Goal: Transaction & Acquisition: Purchase product/service

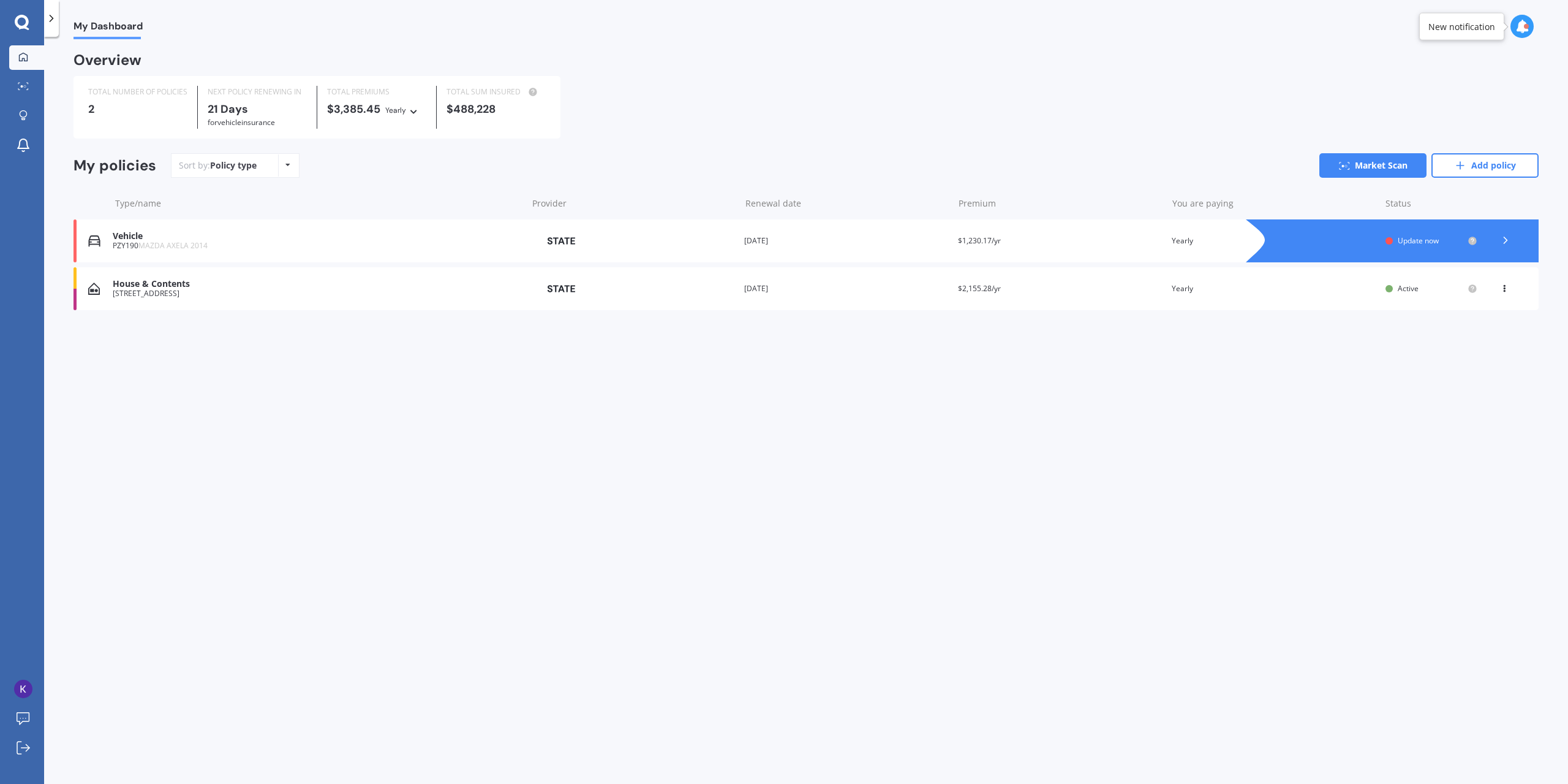
click at [1503, 242] on icon at bounding box center [1505, 240] width 12 height 12
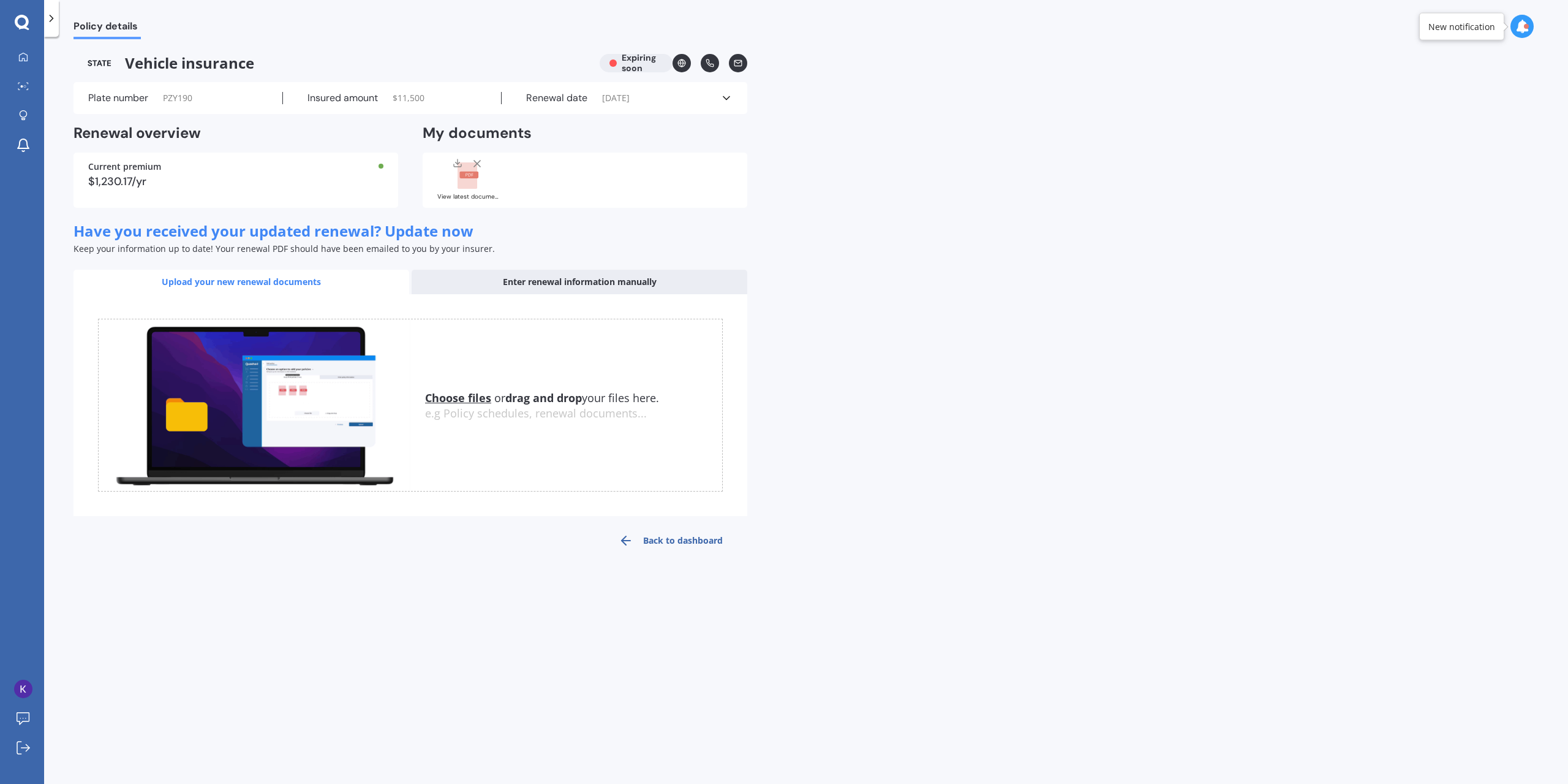
click at [451, 399] on u "Choose files" at bounding box center [458, 398] width 66 height 15
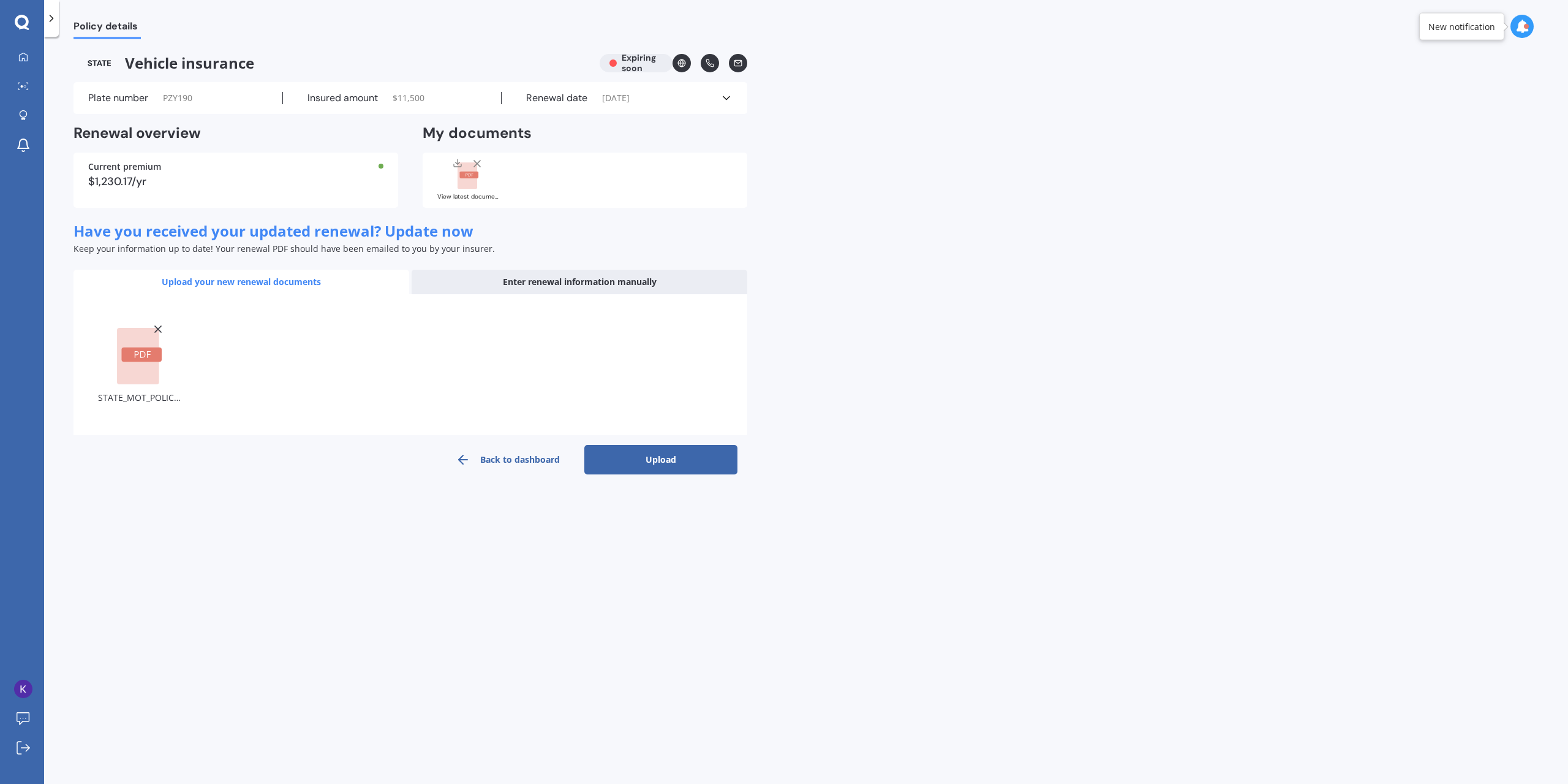
click at [624, 460] on button "Upload" at bounding box center [661, 459] width 153 height 29
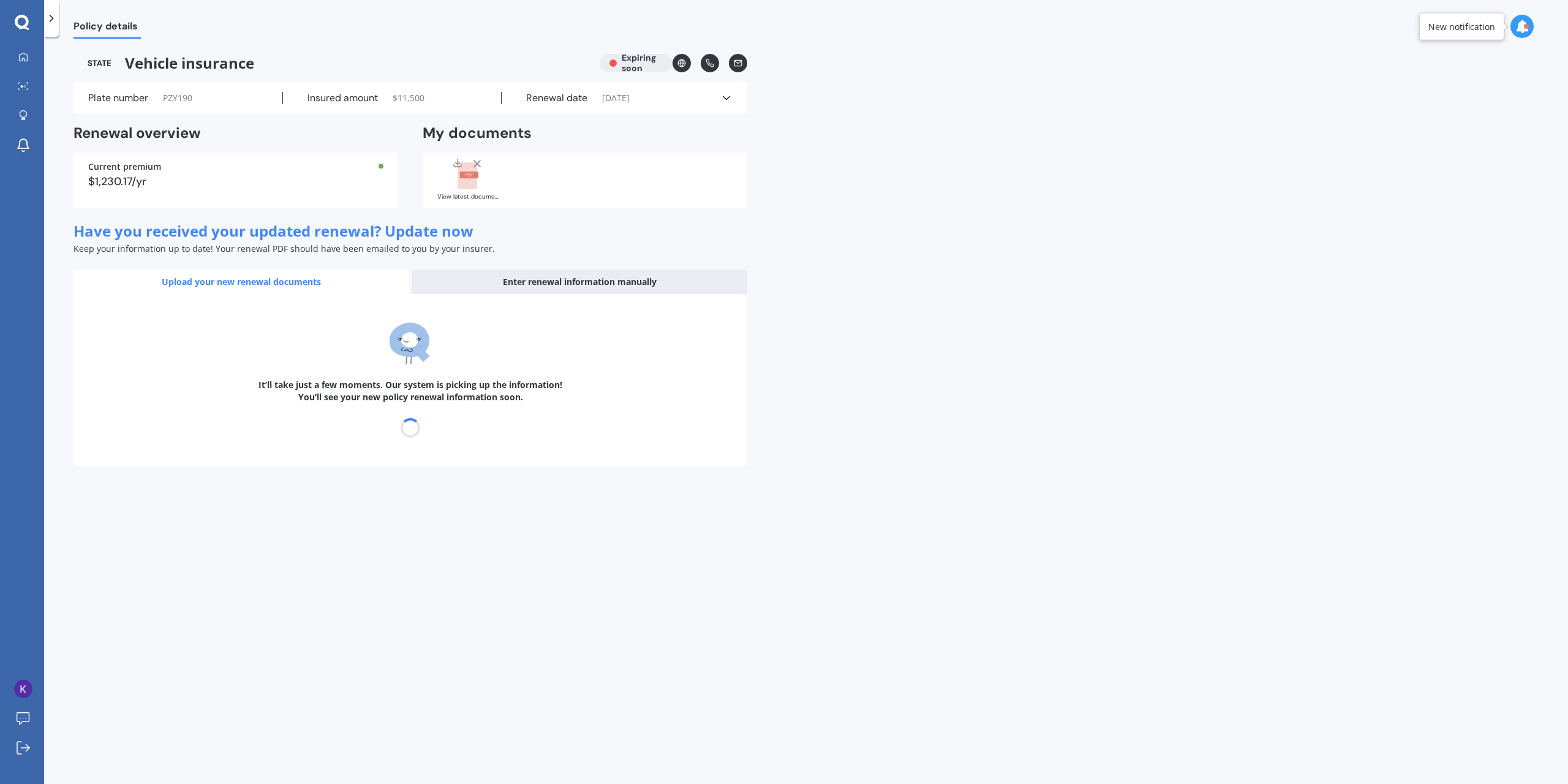
select select "15"
select select "09"
select select "2025"
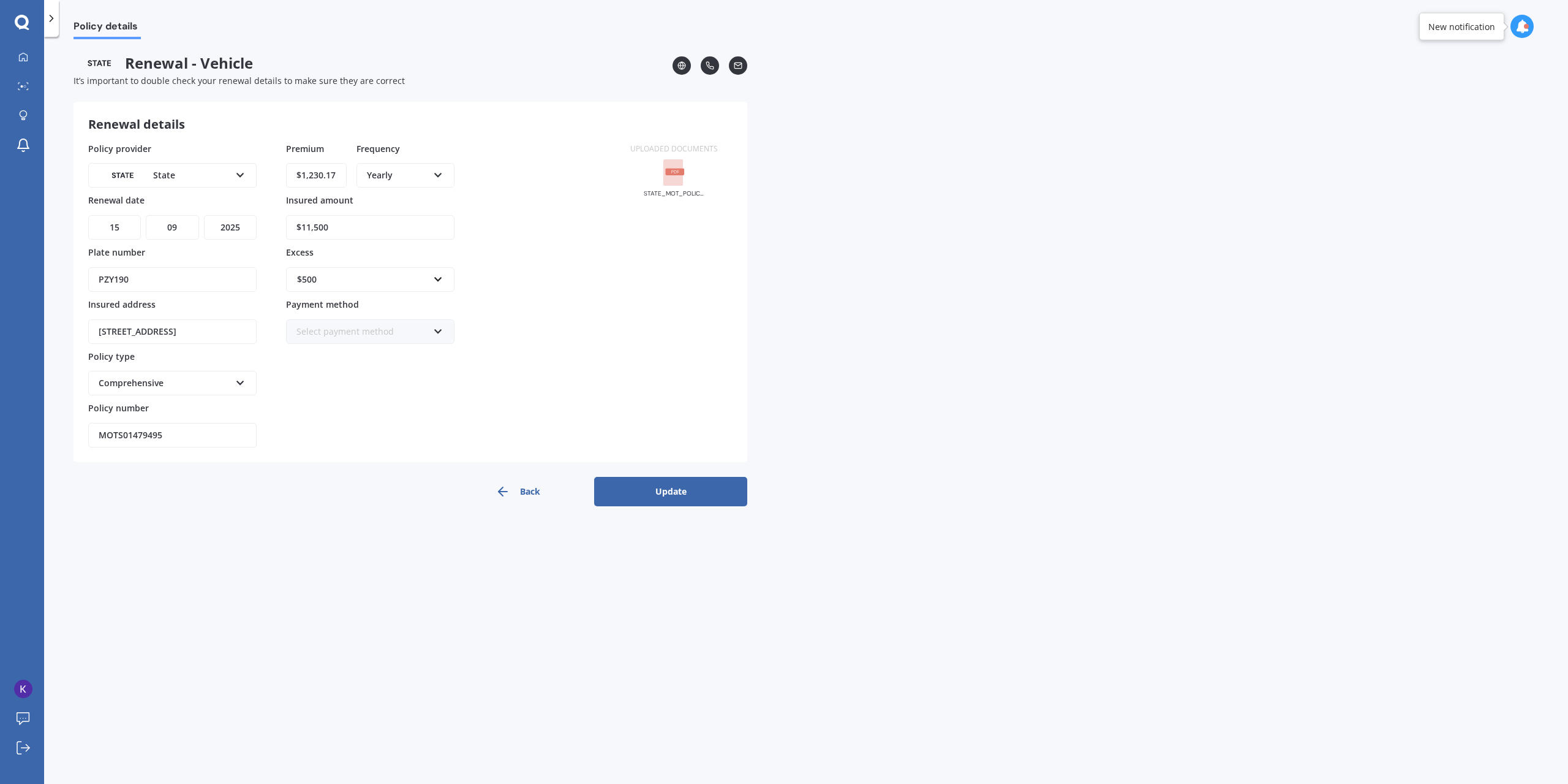
click at [364, 331] on div "Select payment method" at bounding box center [362, 331] width 132 height 13
click at [364, 331] on div "Direct debit - bank account" at bounding box center [362, 331] width 132 height 13
click at [619, 489] on button "Update" at bounding box center [670, 491] width 153 height 29
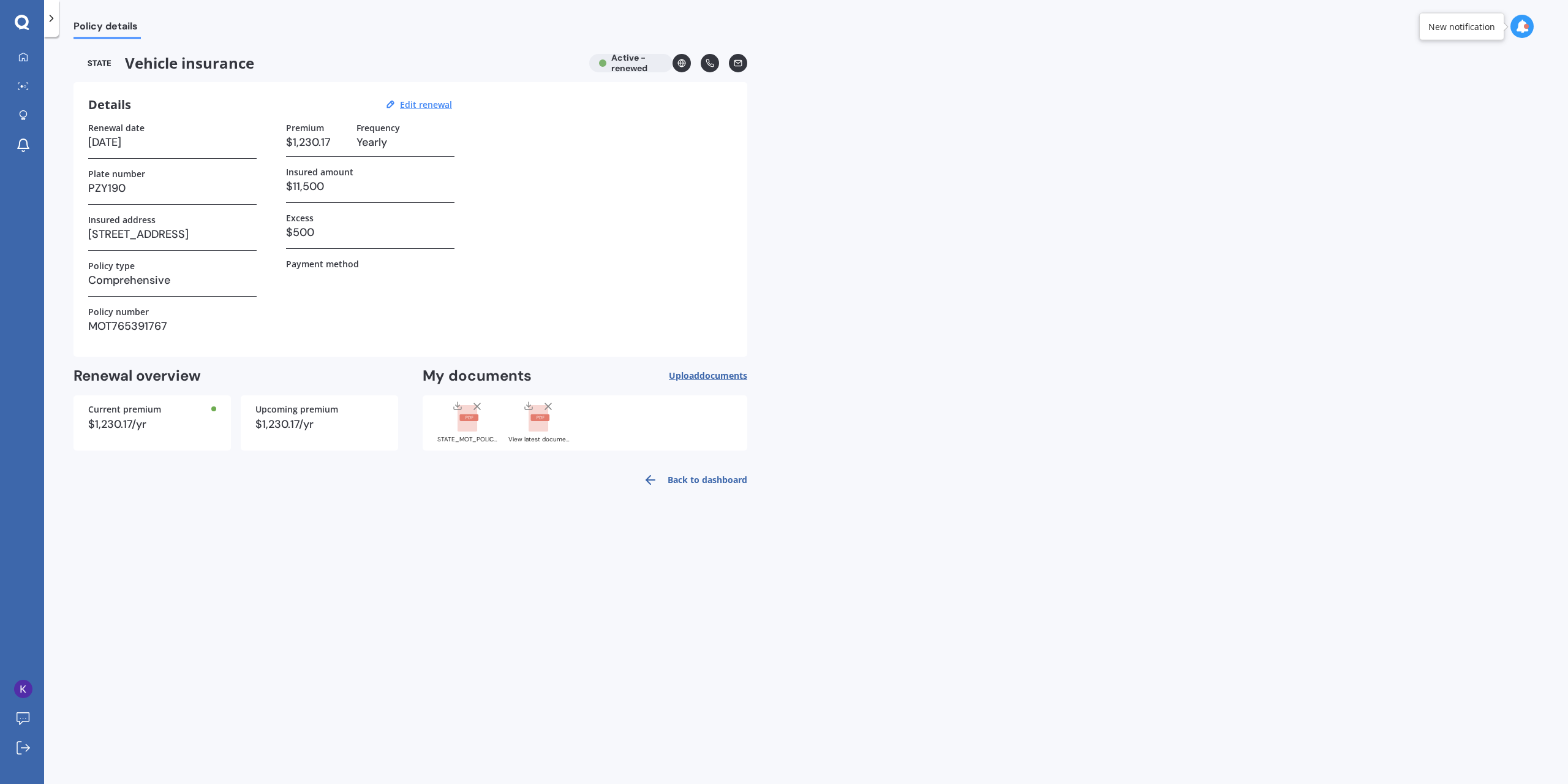
click at [684, 476] on link "Back to dashboard" at bounding box center [692, 480] width 112 height 29
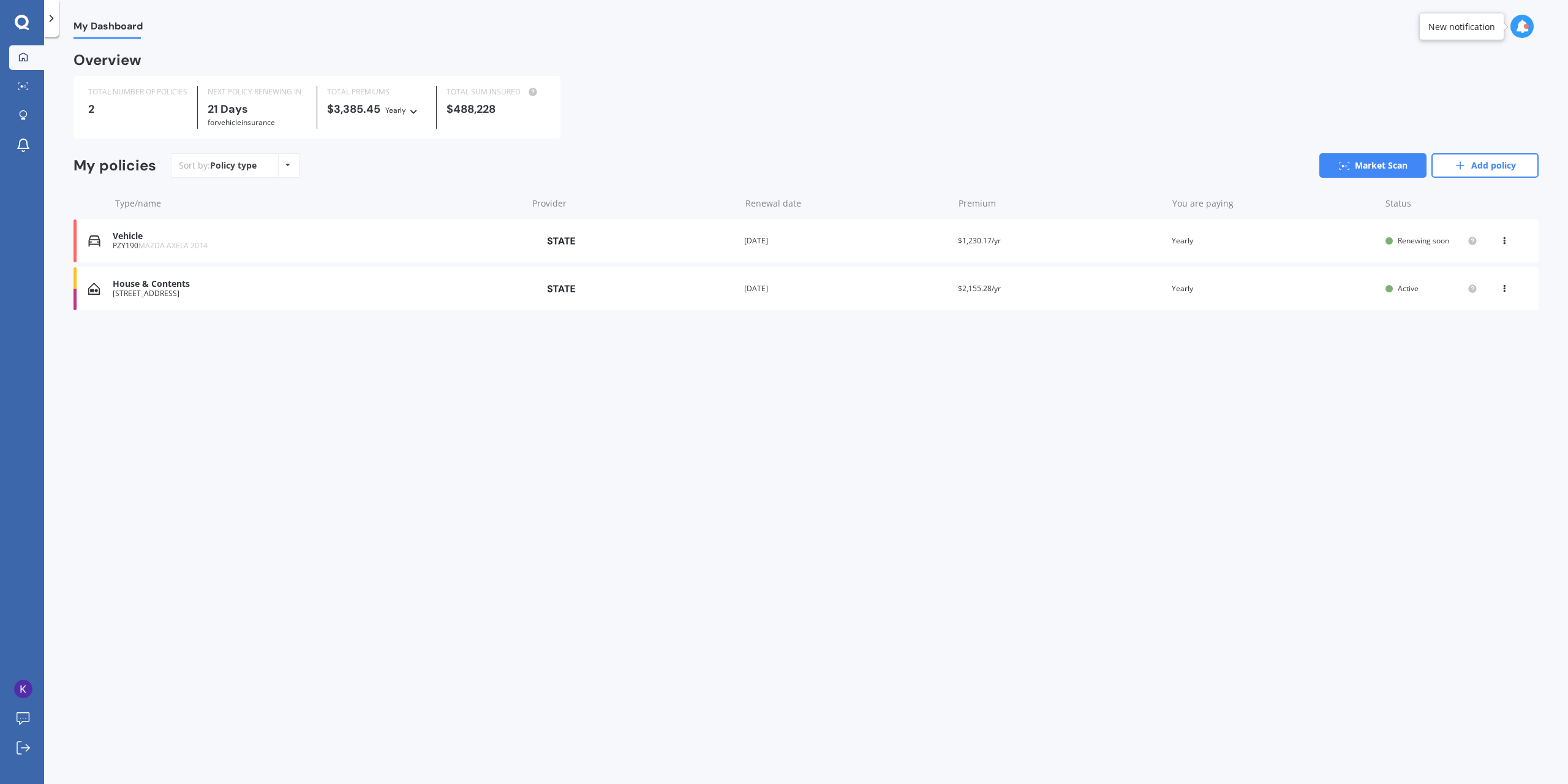
click at [568, 246] on img at bounding box center [561, 241] width 61 height 22
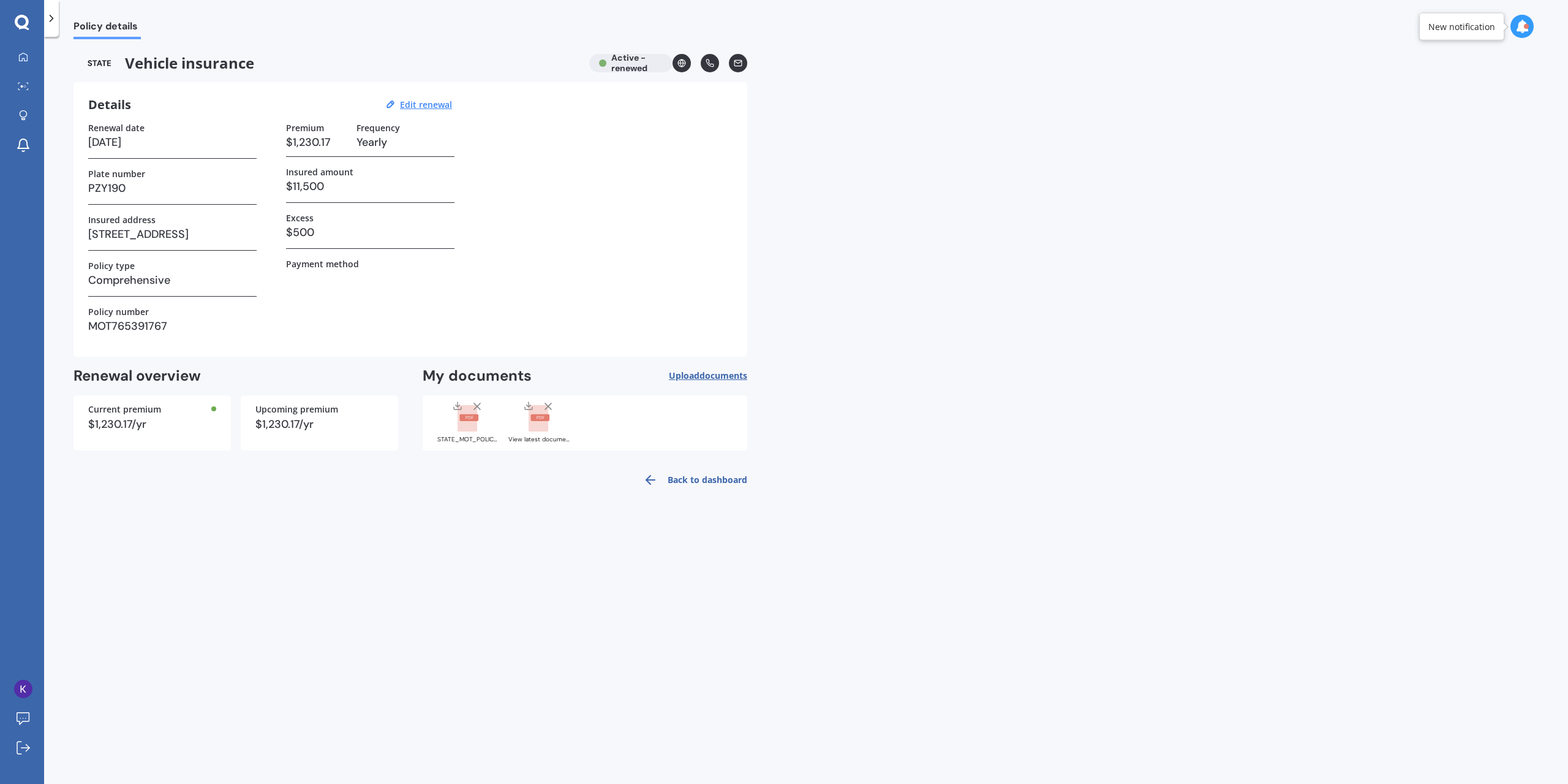
click at [687, 479] on link "Back to dashboard" at bounding box center [692, 480] width 112 height 29
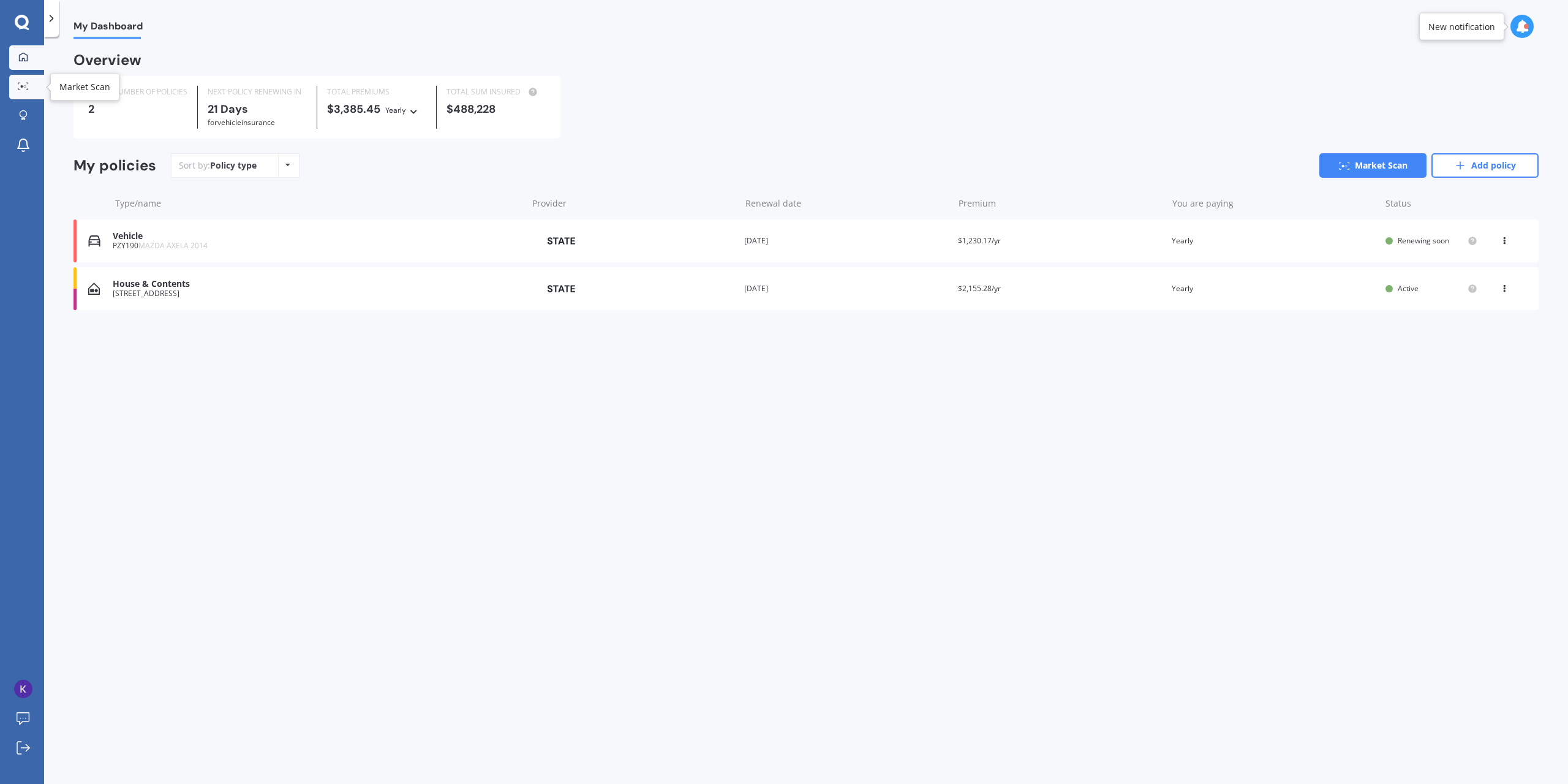
click at [19, 83] on icon at bounding box center [23, 86] width 11 height 8
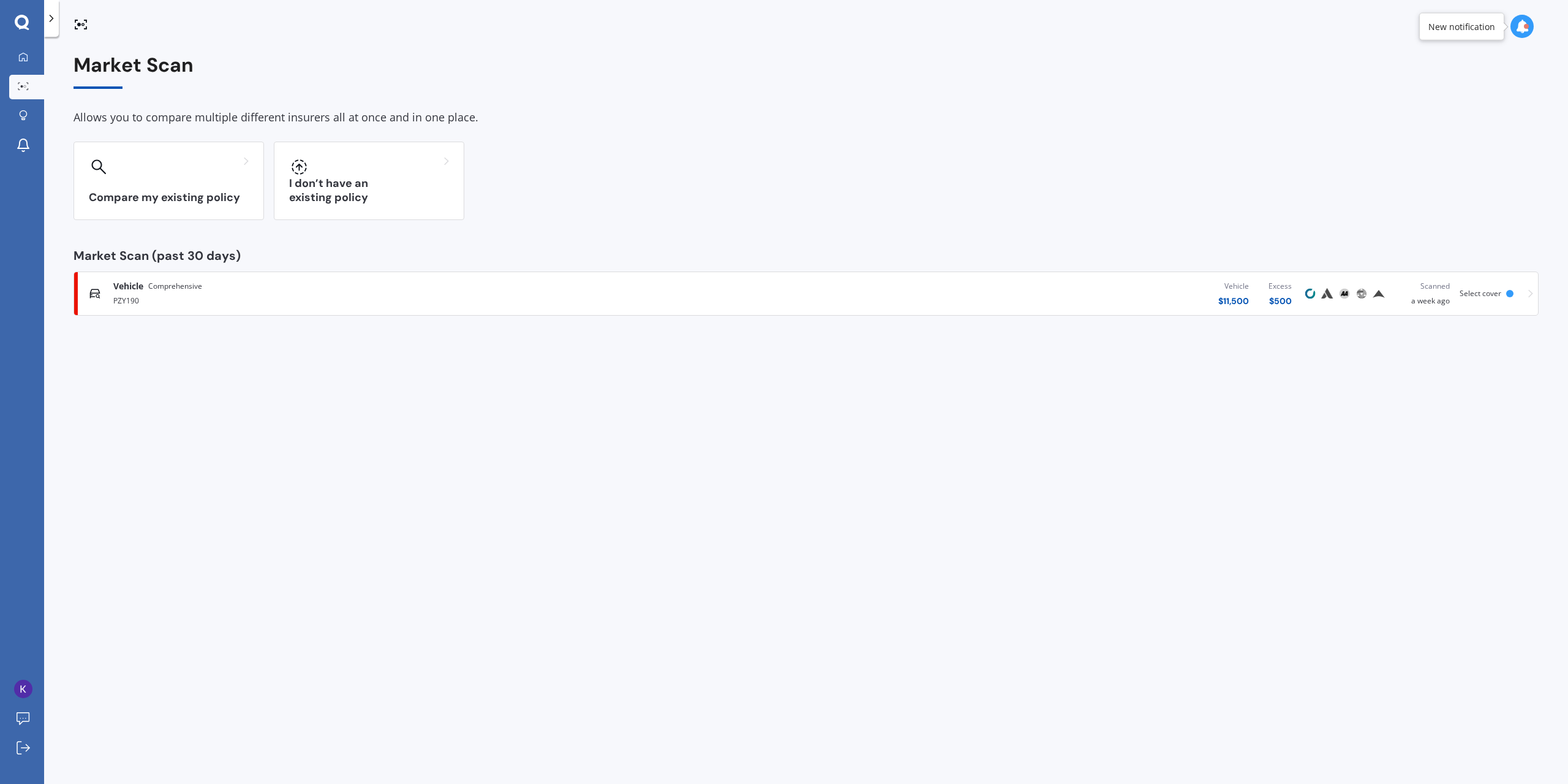
click at [266, 292] on div "PZY190" at bounding box center [404, 300] width 582 height 15
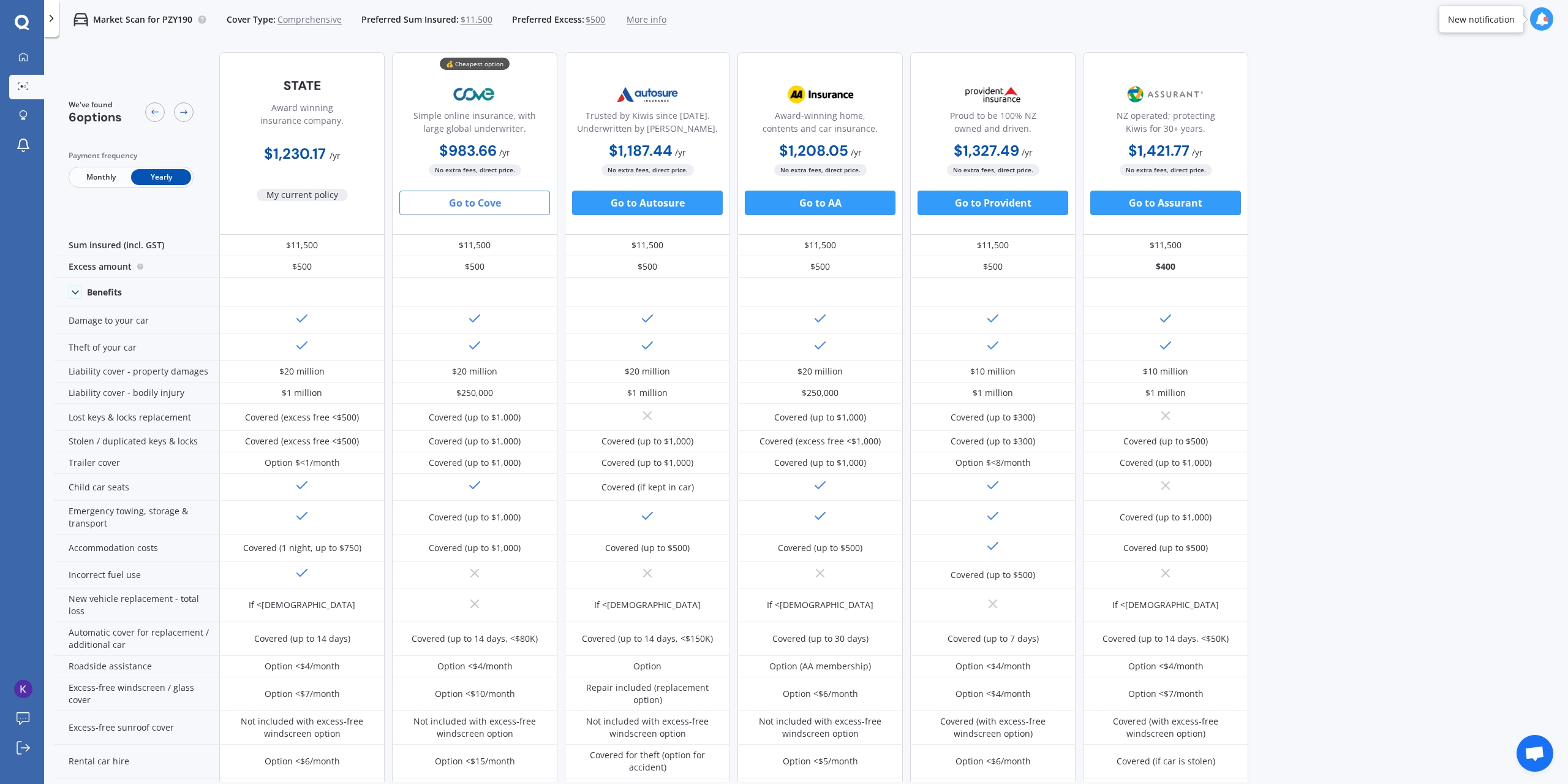
click at [472, 198] on button "Go to Cove" at bounding box center [475, 203] width 151 height 25
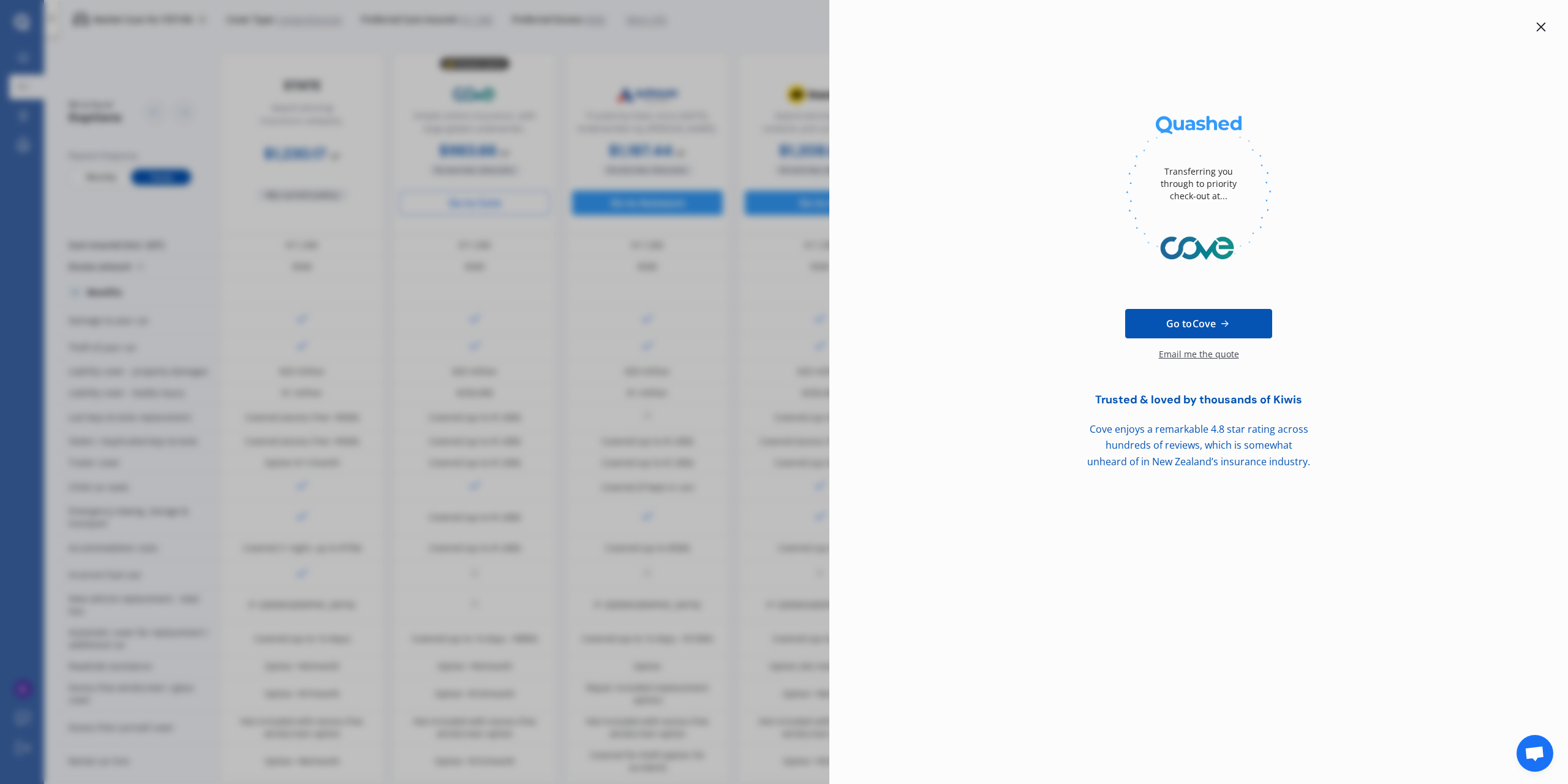
click at [1541, 28] on icon at bounding box center [1541, 27] width 9 height 9
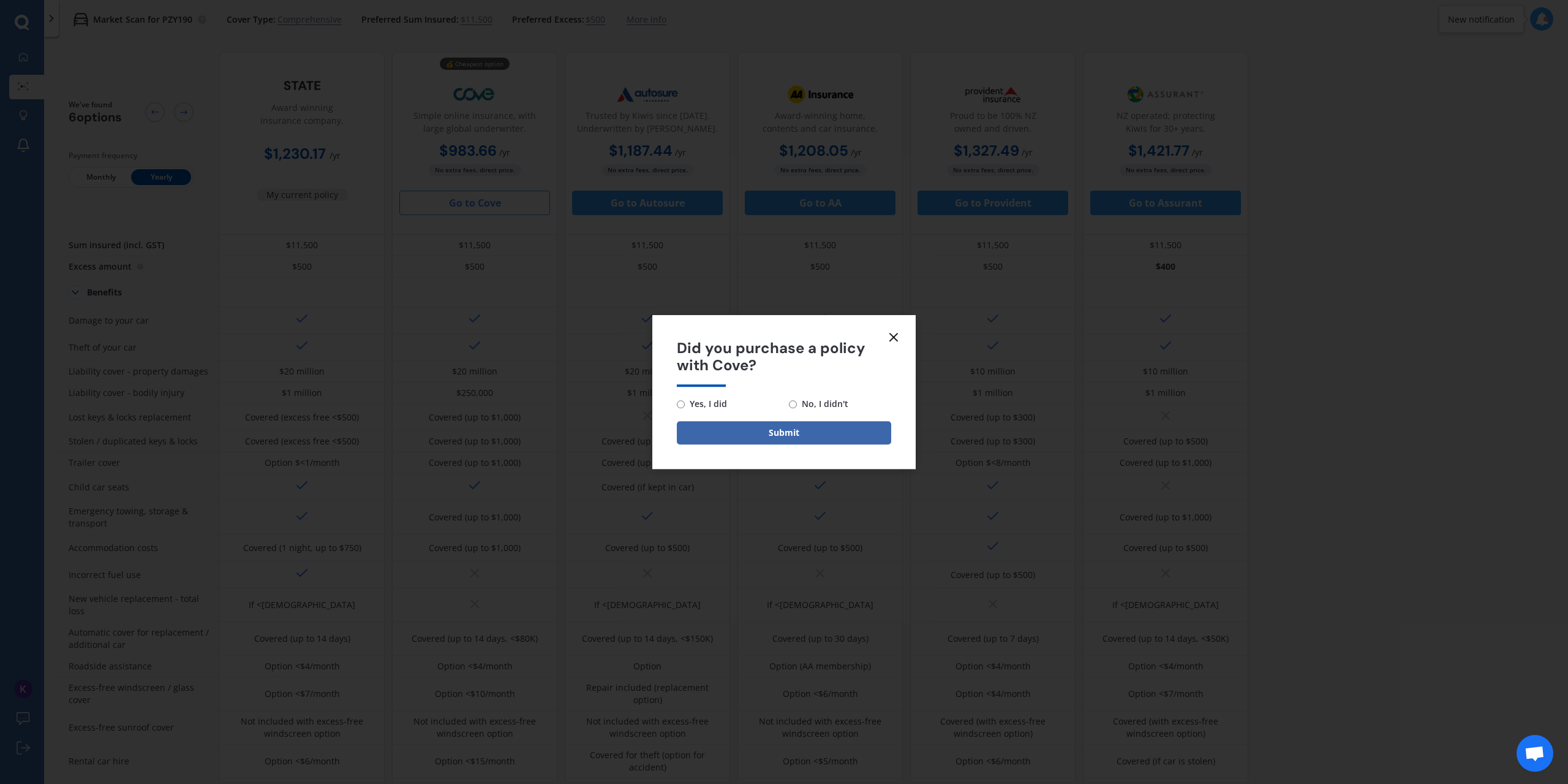
click at [811, 405] on span "No, I didn't" at bounding box center [822, 404] width 51 height 15
click at [797, 405] on input "No, I didn't" at bounding box center [793, 404] width 8 height 8
radio input "true"
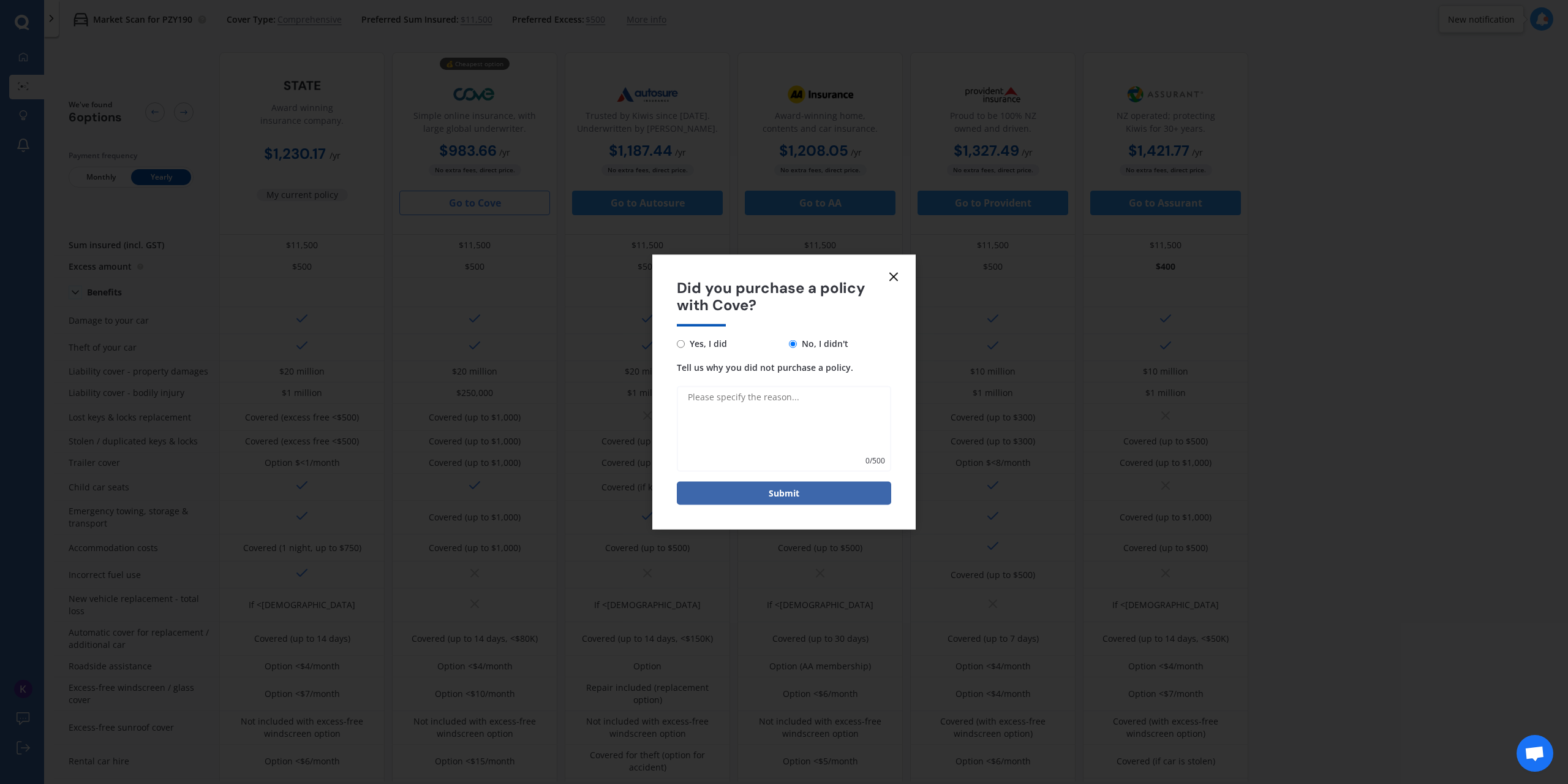
click at [781, 414] on textarea "Tell us why you did not purchase a policy." at bounding box center [784, 429] width 215 height 86
type textarea "They wont cover for 3 claims, 2 were very minor repairs"
click at [805, 492] on button "Submit" at bounding box center [784, 493] width 215 height 23
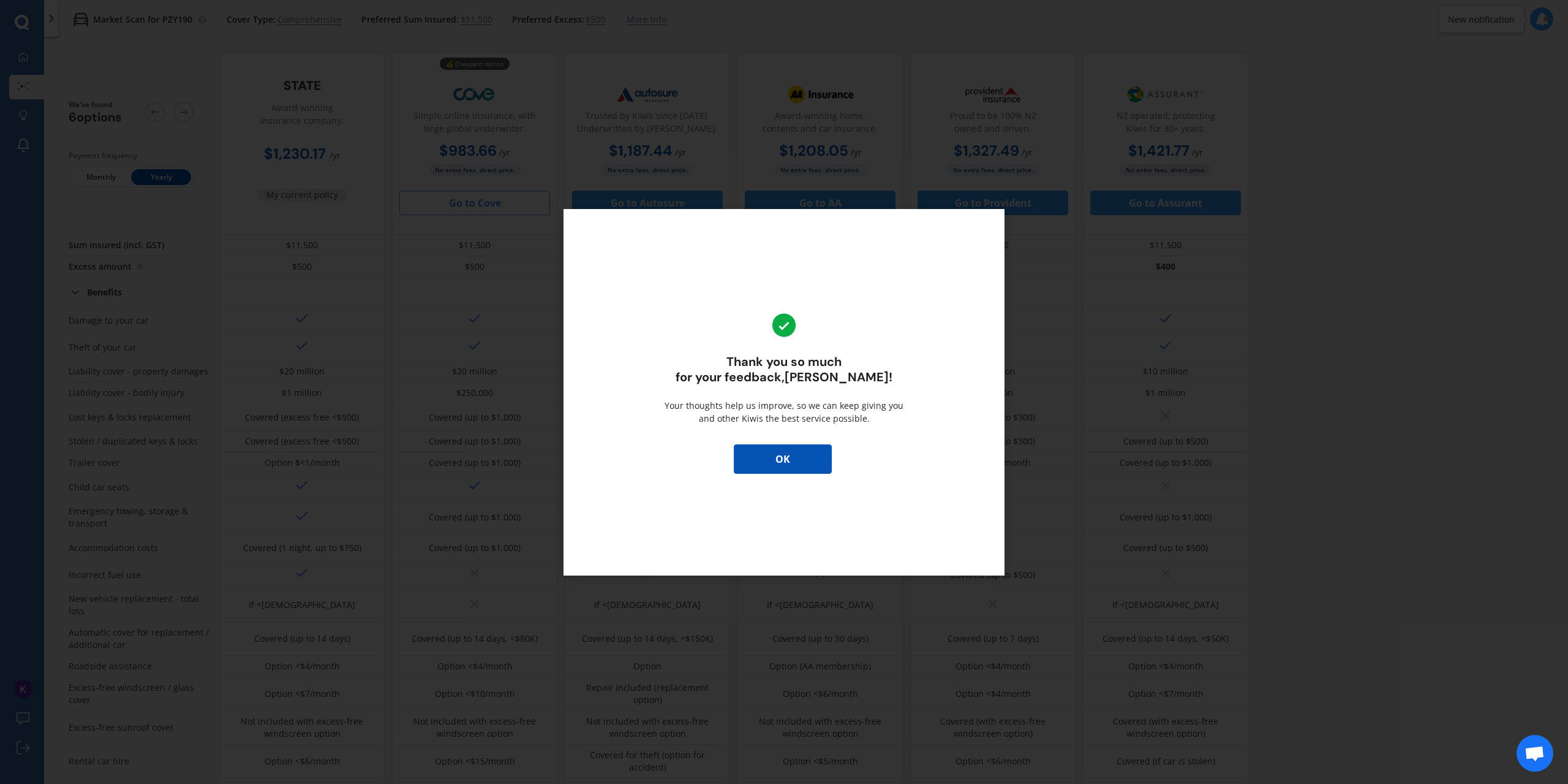
click at [795, 460] on button "OK" at bounding box center [782, 459] width 98 height 29
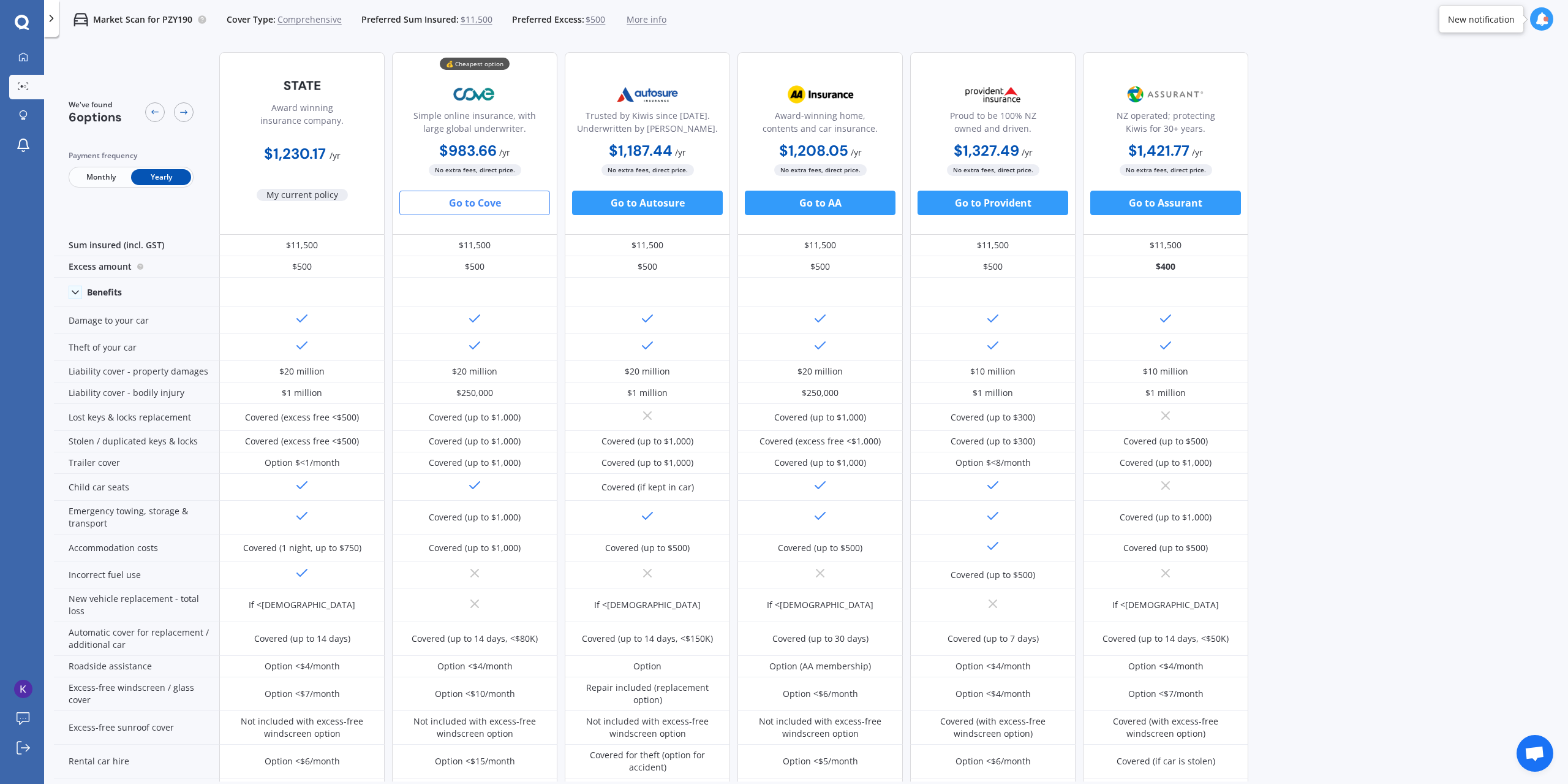
click at [1534, 756] on span "Open chat" at bounding box center [1534, 754] width 20 height 17
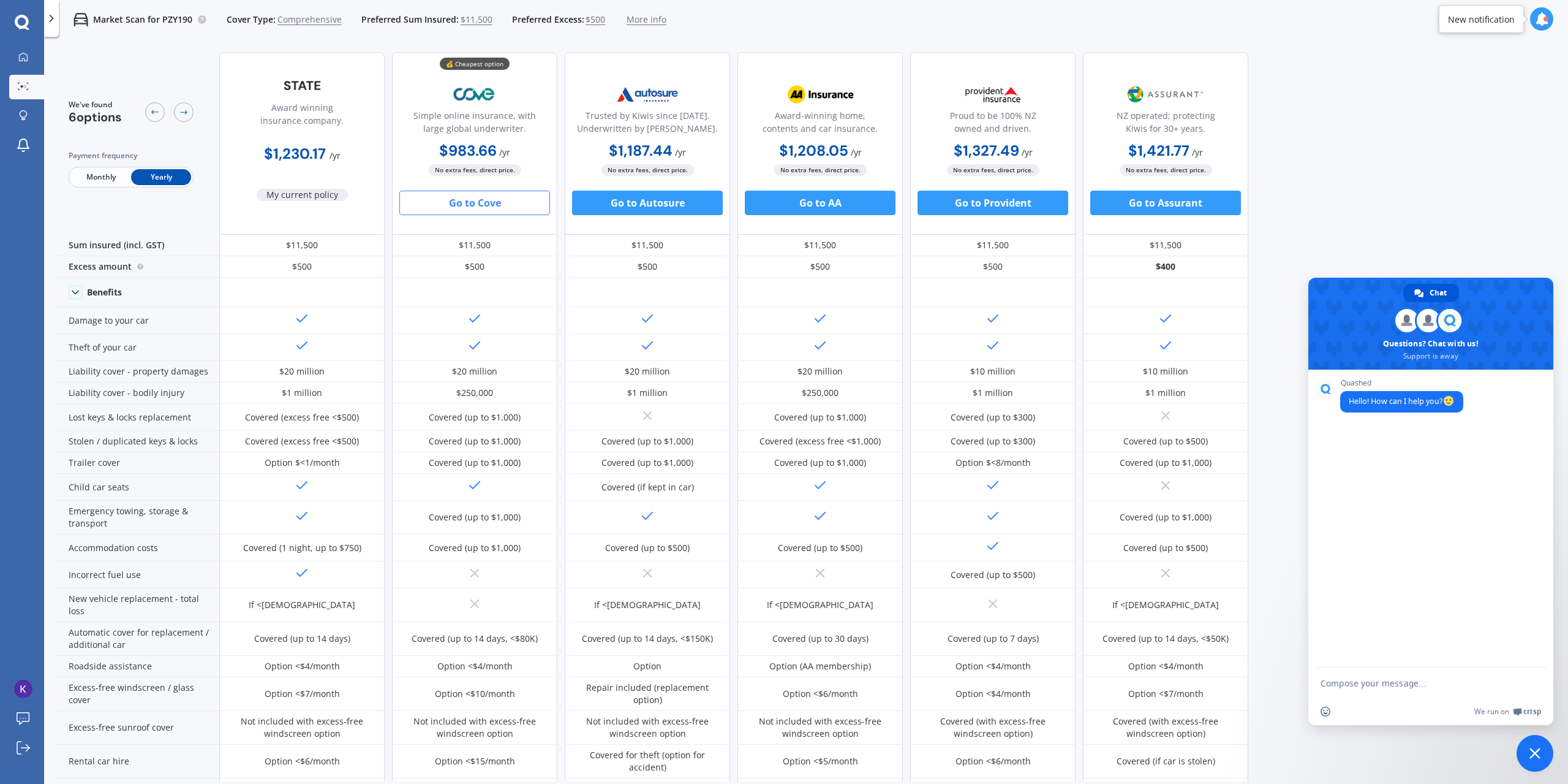
click at [1356, 209] on div "We've found 6 options Payment frequency Monthly Yearly Award winning insurance …" at bounding box center [810, 412] width 1514 height 739
click at [1525, 744] on span "Close chat" at bounding box center [1534, 753] width 37 height 37
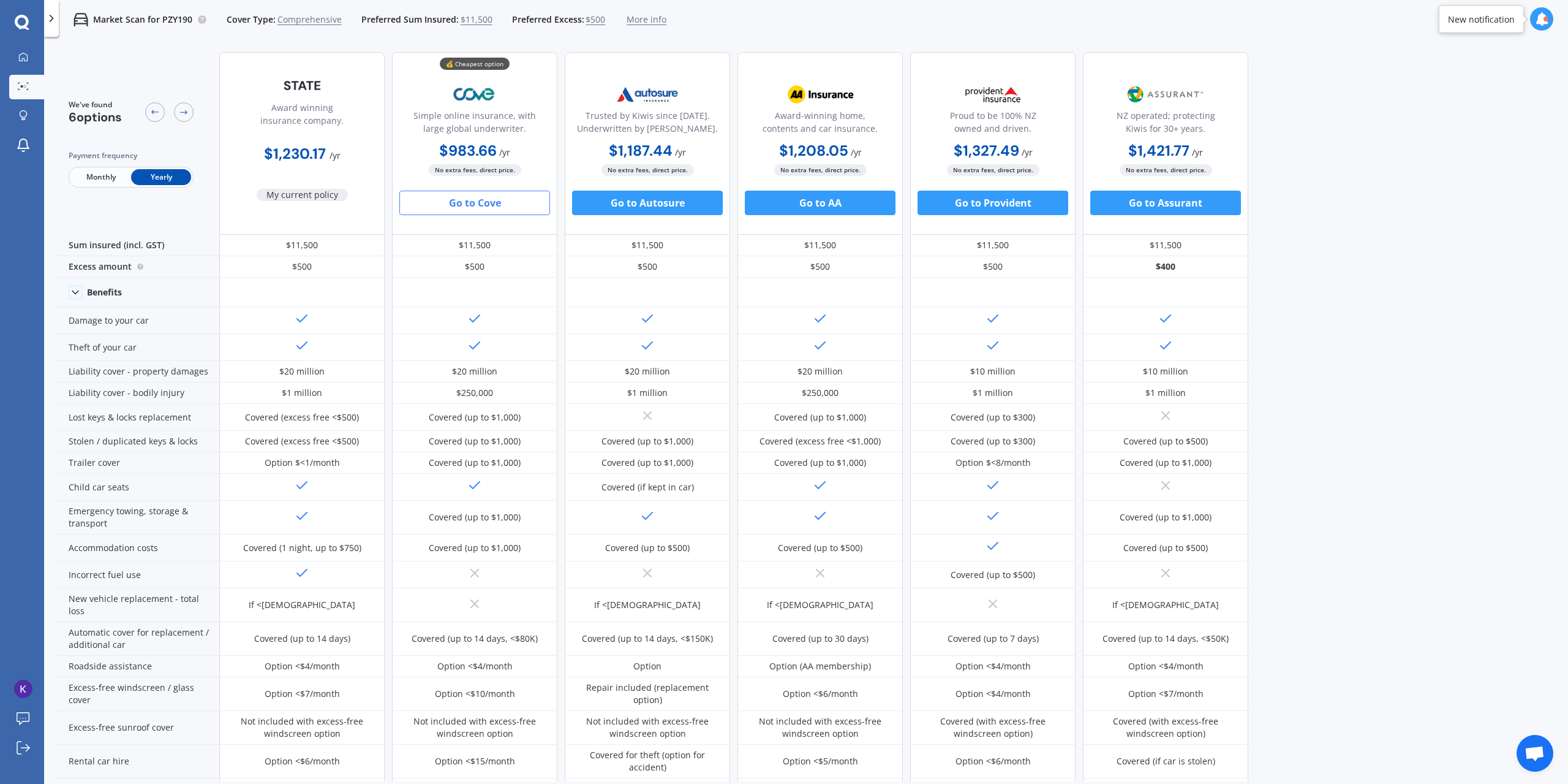
click at [1543, 16] on icon at bounding box center [1542, 19] width 13 height 13
click at [636, 17] on span "More info" at bounding box center [646, 19] width 40 height 12
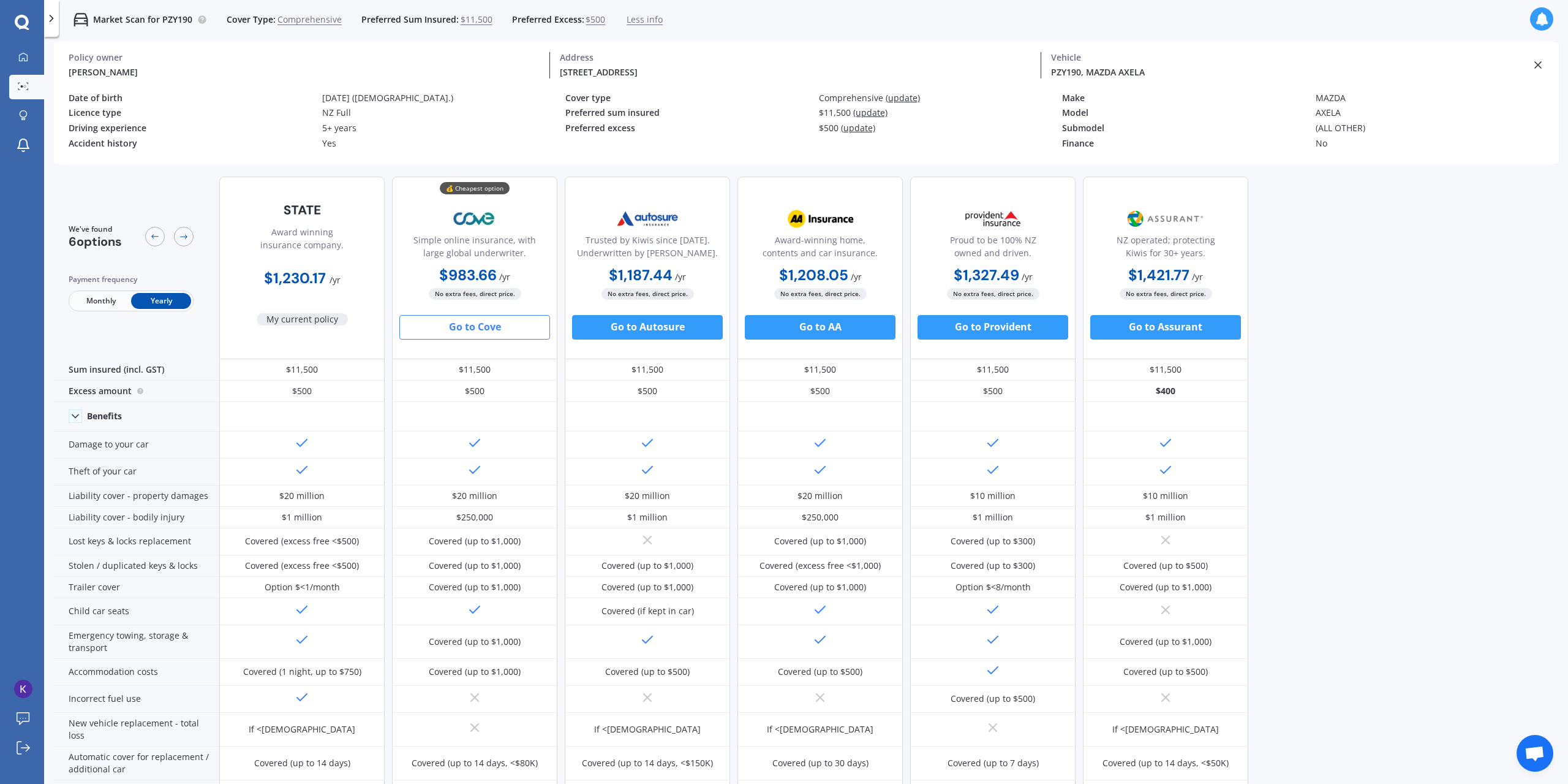
click at [328, 144] on div "Yes" at bounding box center [444, 144] width 244 height 10
click at [87, 142] on div "Accident history" at bounding box center [190, 144] width 244 height 10
click at [23, 689] on img at bounding box center [23, 689] width 19 height 19
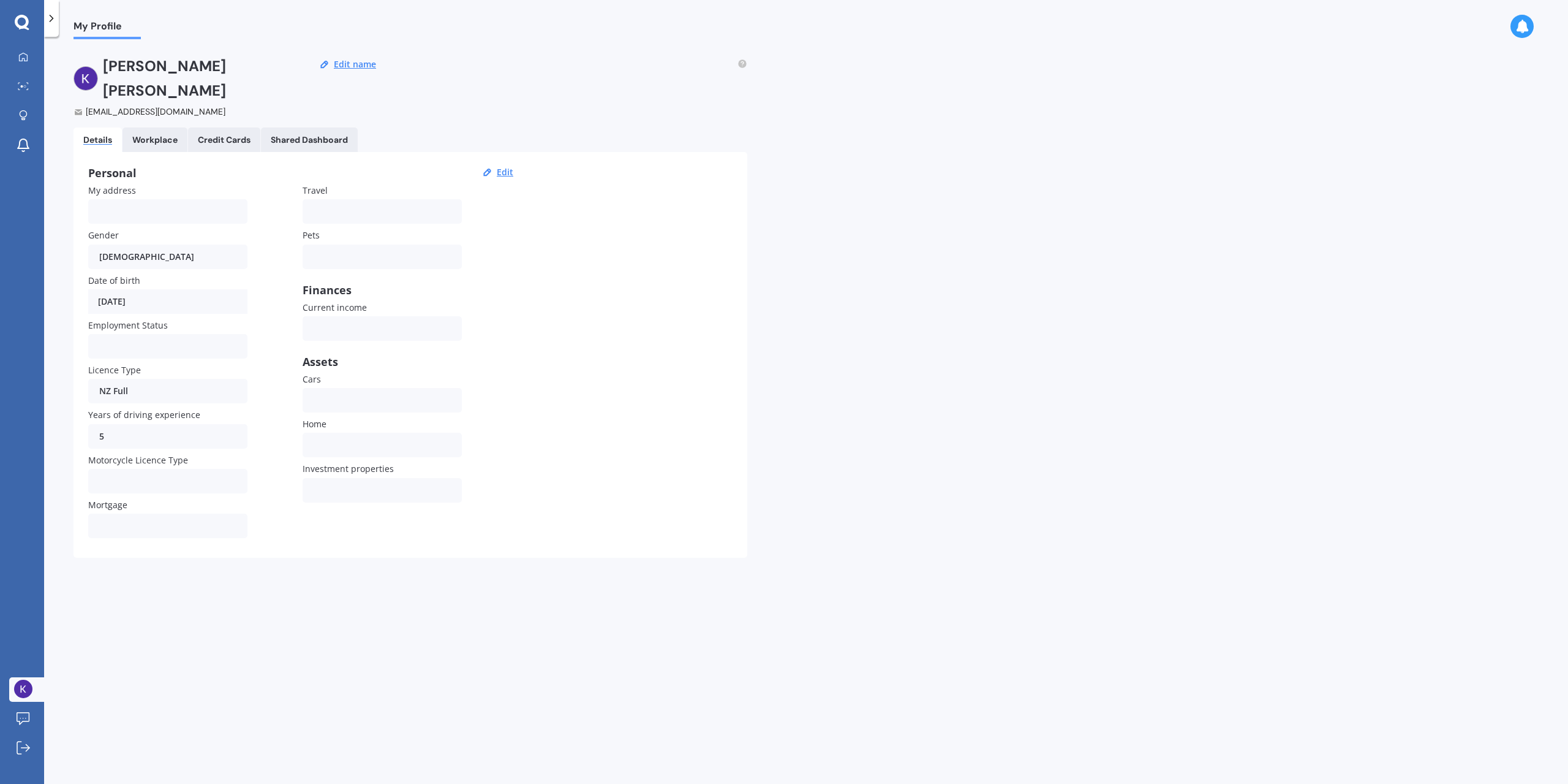
click at [118, 513] on div "Yes No" at bounding box center [168, 525] width 160 height 25
click at [168, 135] on div "Workplace" at bounding box center [154, 140] width 45 height 10
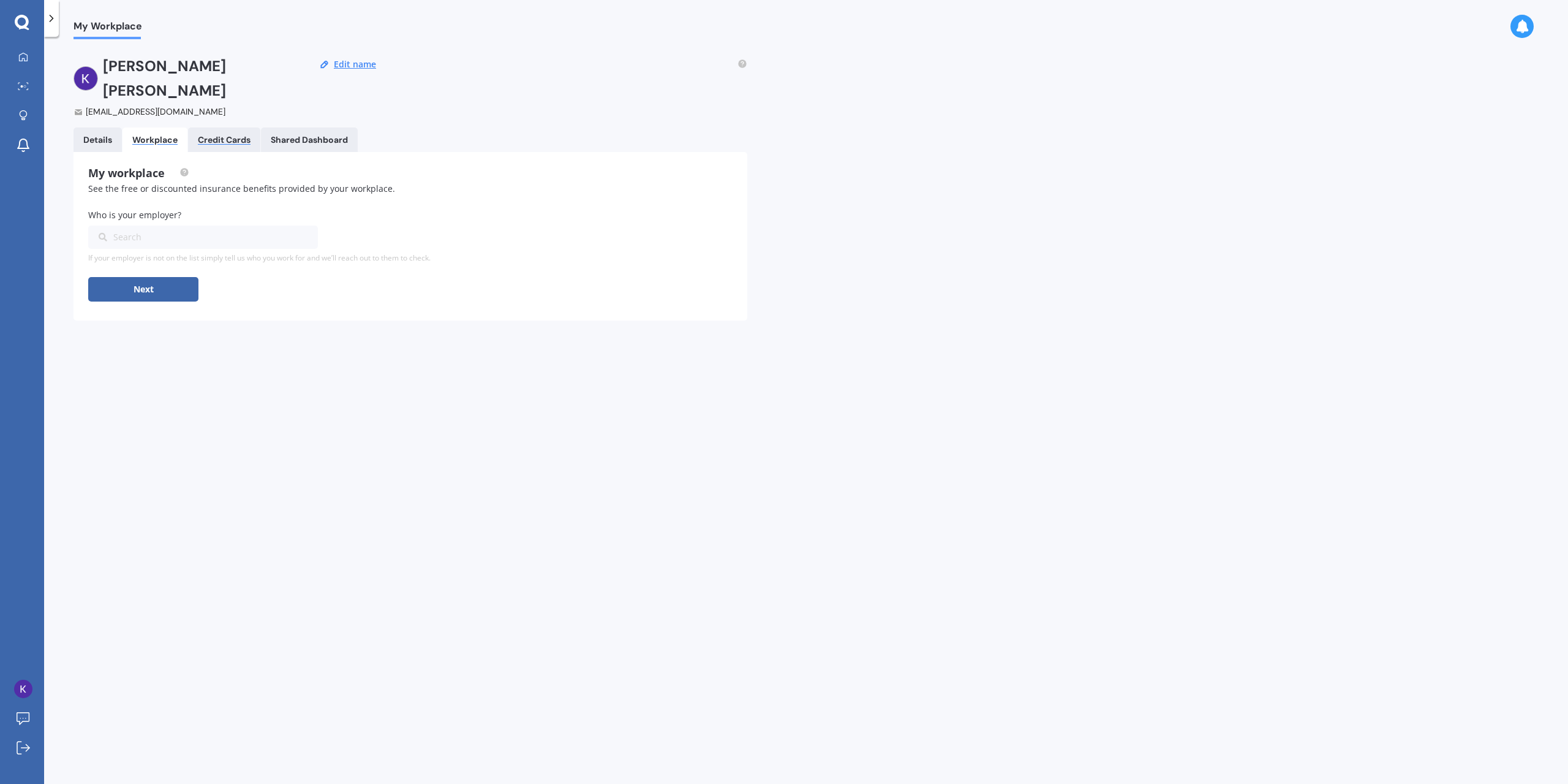
click at [229, 135] on div "Credit Cards" at bounding box center [224, 140] width 53 height 10
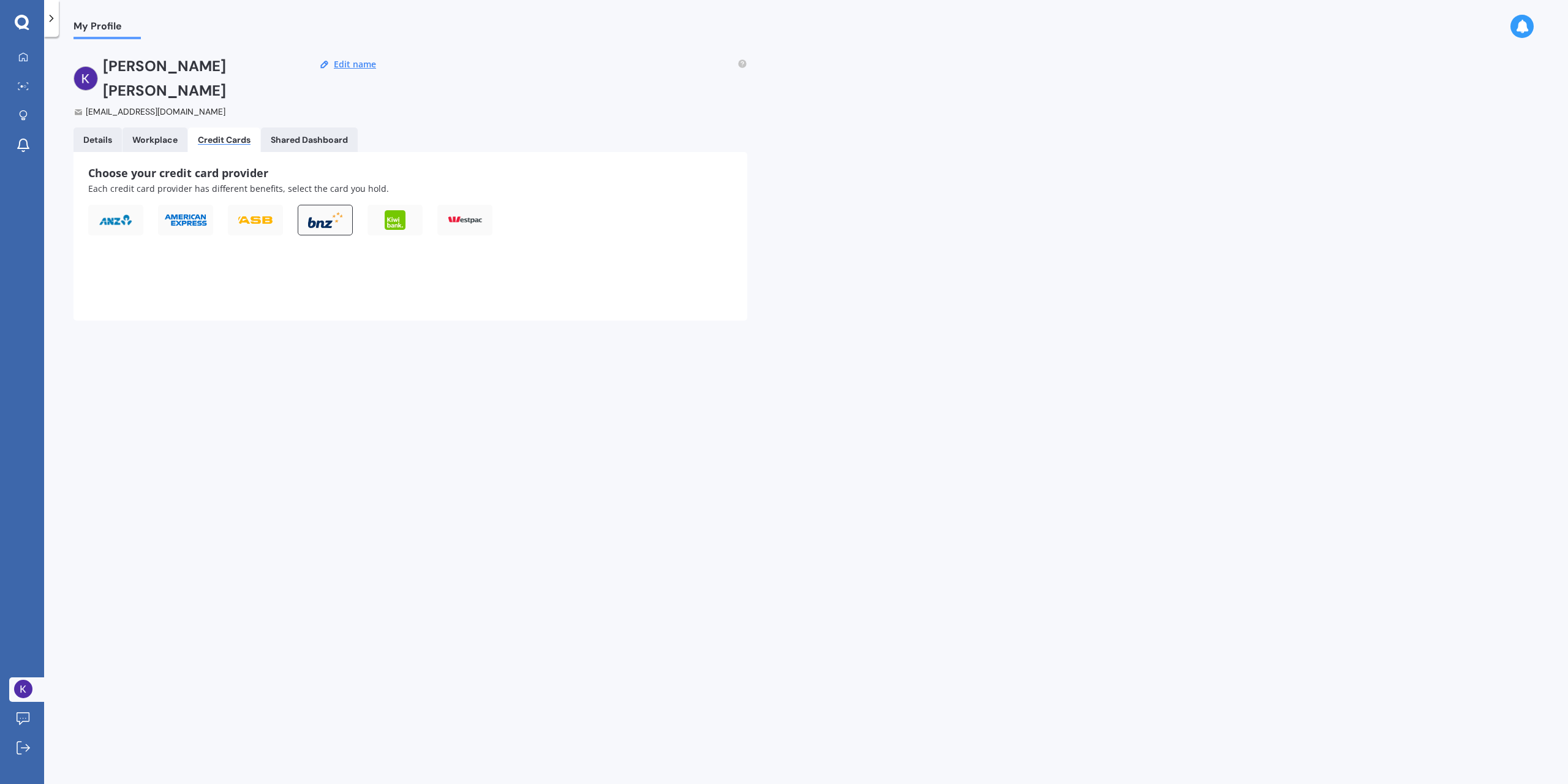
click at [324, 212] on img at bounding box center [325, 220] width 34 height 16
click at [305, 135] on div "Shared Dashboard" at bounding box center [309, 140] width 78 height 10
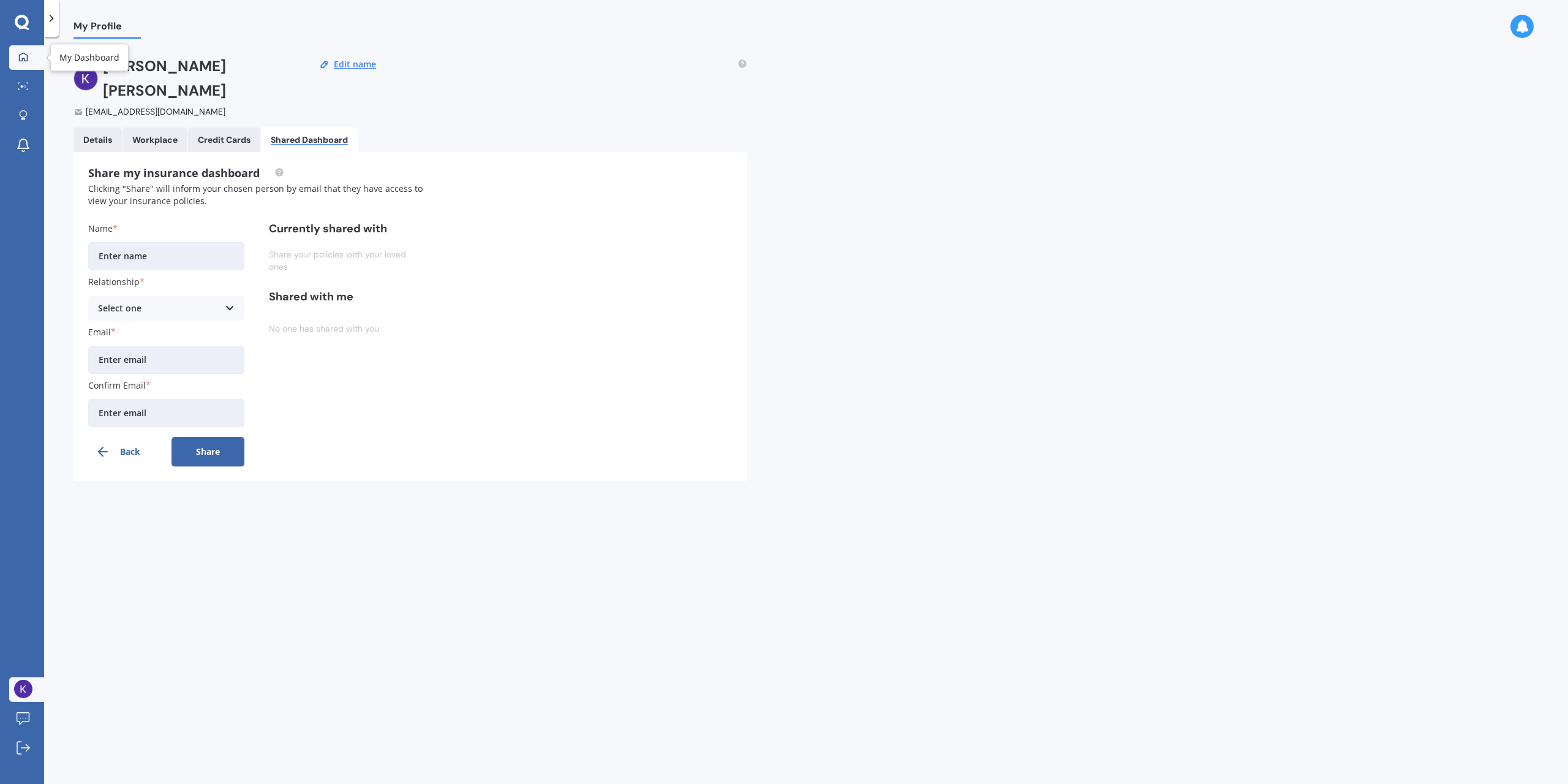
click at [34, 58] on link "My Dashboard" at bounding box center [26, 57] width 35 height 25
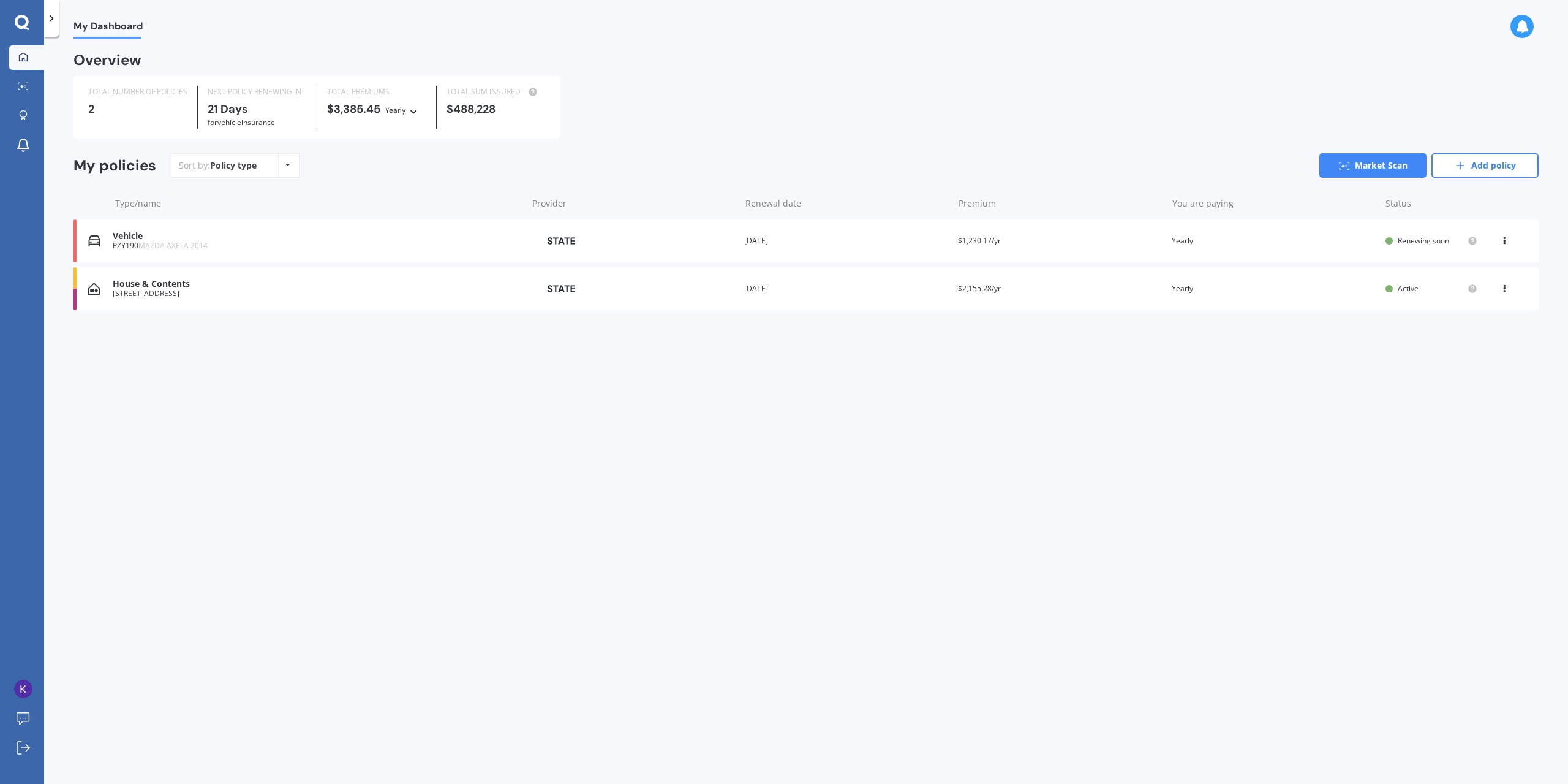
click at [1505, 242] on icon at bounding box center [1505, 239] width 9 height 7
click at [1316, 247] on div "Vehicle PZY190 MAZDA AXELA 2014 Provider Renewal date [DATE] Premium $1,230.17/…" at bounding box center [806, 241] width 1465 height 43
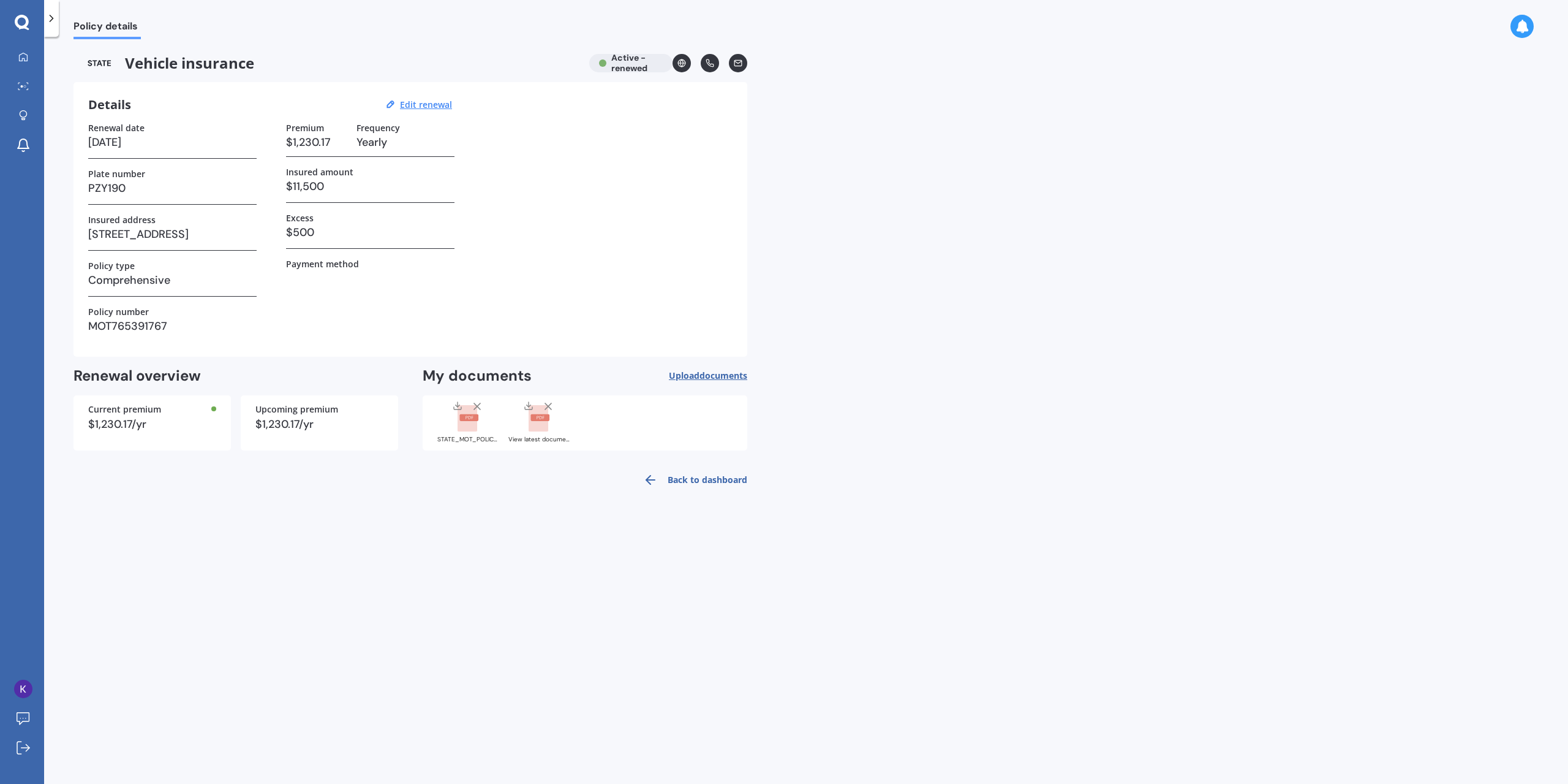
click at [693, 480] on link "Back to dashboard" at bounding box center [692, 480] width 112 height 29
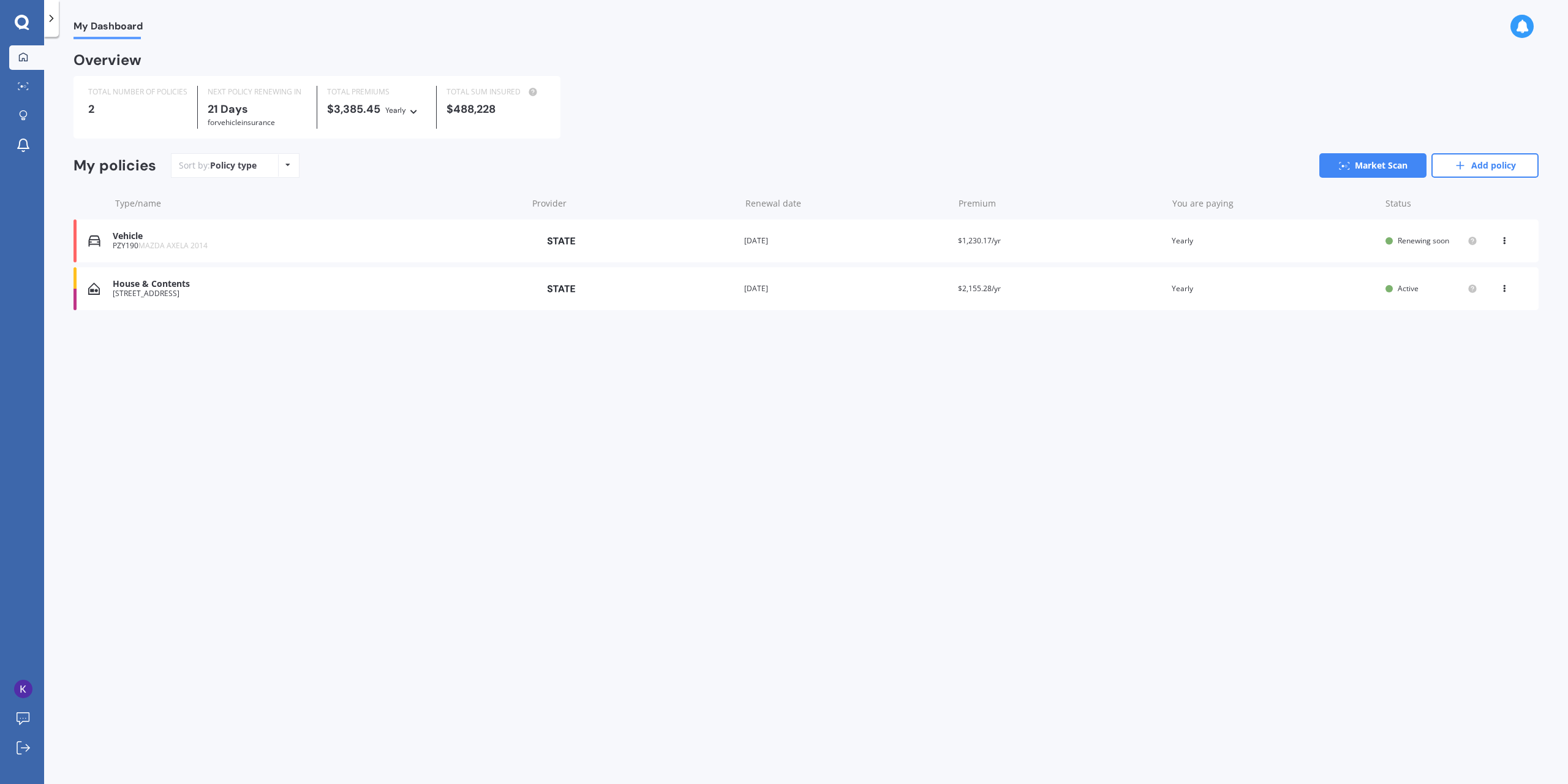
click at [302, 255] on div "Vehicle PZY190 MAZDA AXELA 2014 Provider Renewal date [DATE] Premium $1,230.17/…" at bounding box center [806, 241] width 1465 height 43
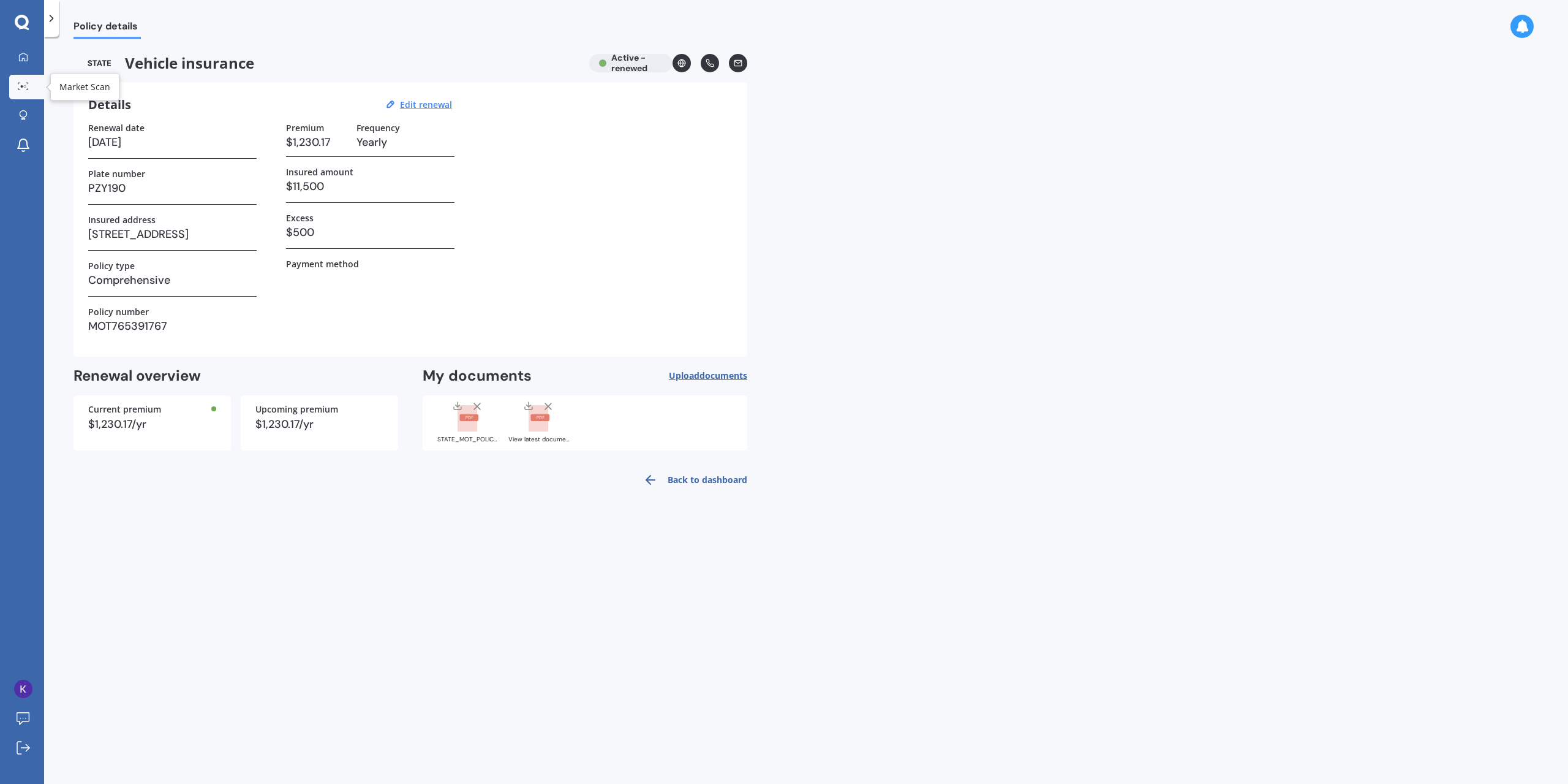
click at [25, 86] on circle at bounding box center [25, 86] width 2 height 2
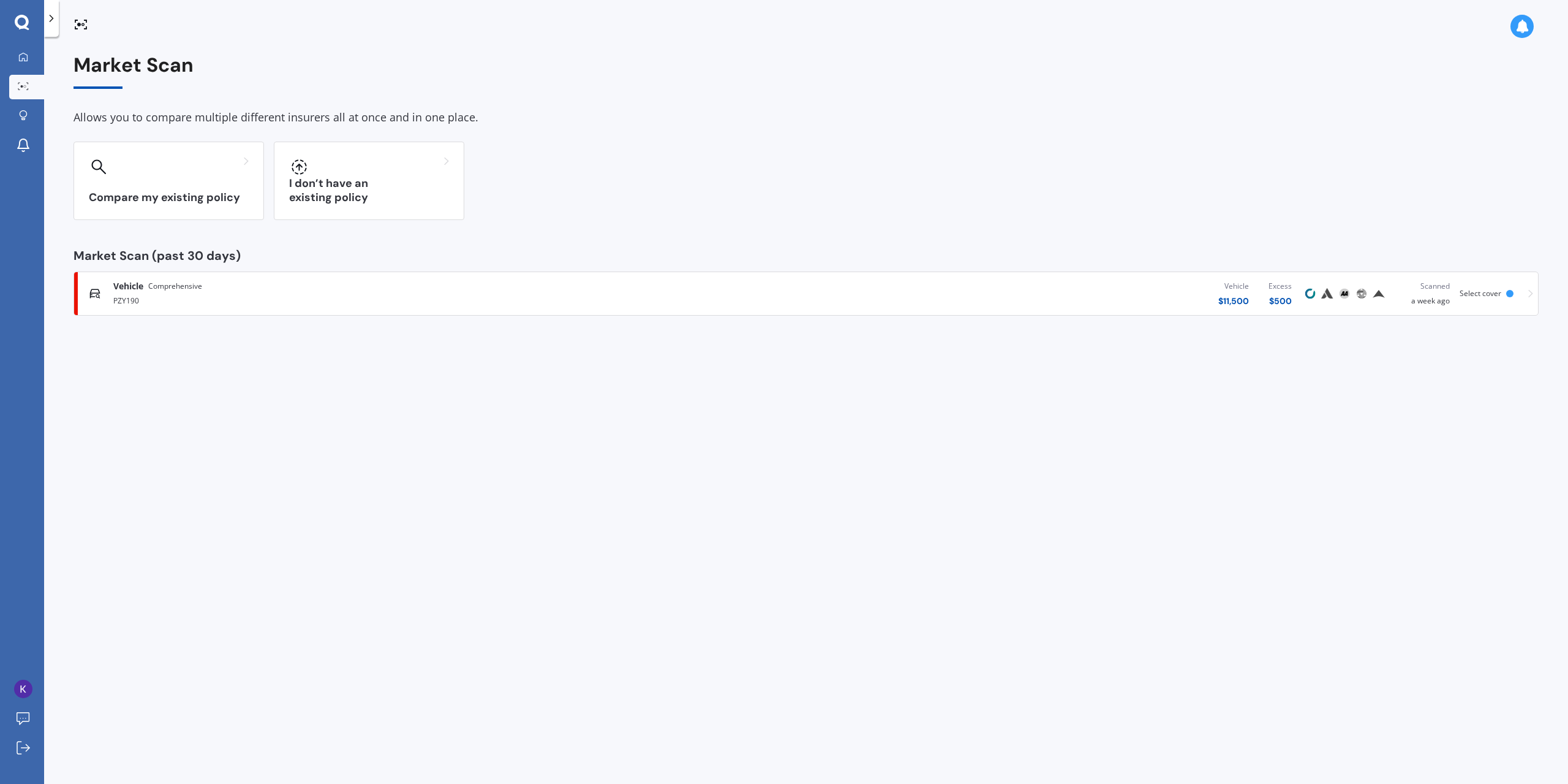
click at [1526, 294] on div "Vehicle Comprehensive PZY190 Vehicle $ 11,500 Excess $ 500 Scanned a week ago S…" at bounding box center [806, 293] width 1454 height 37
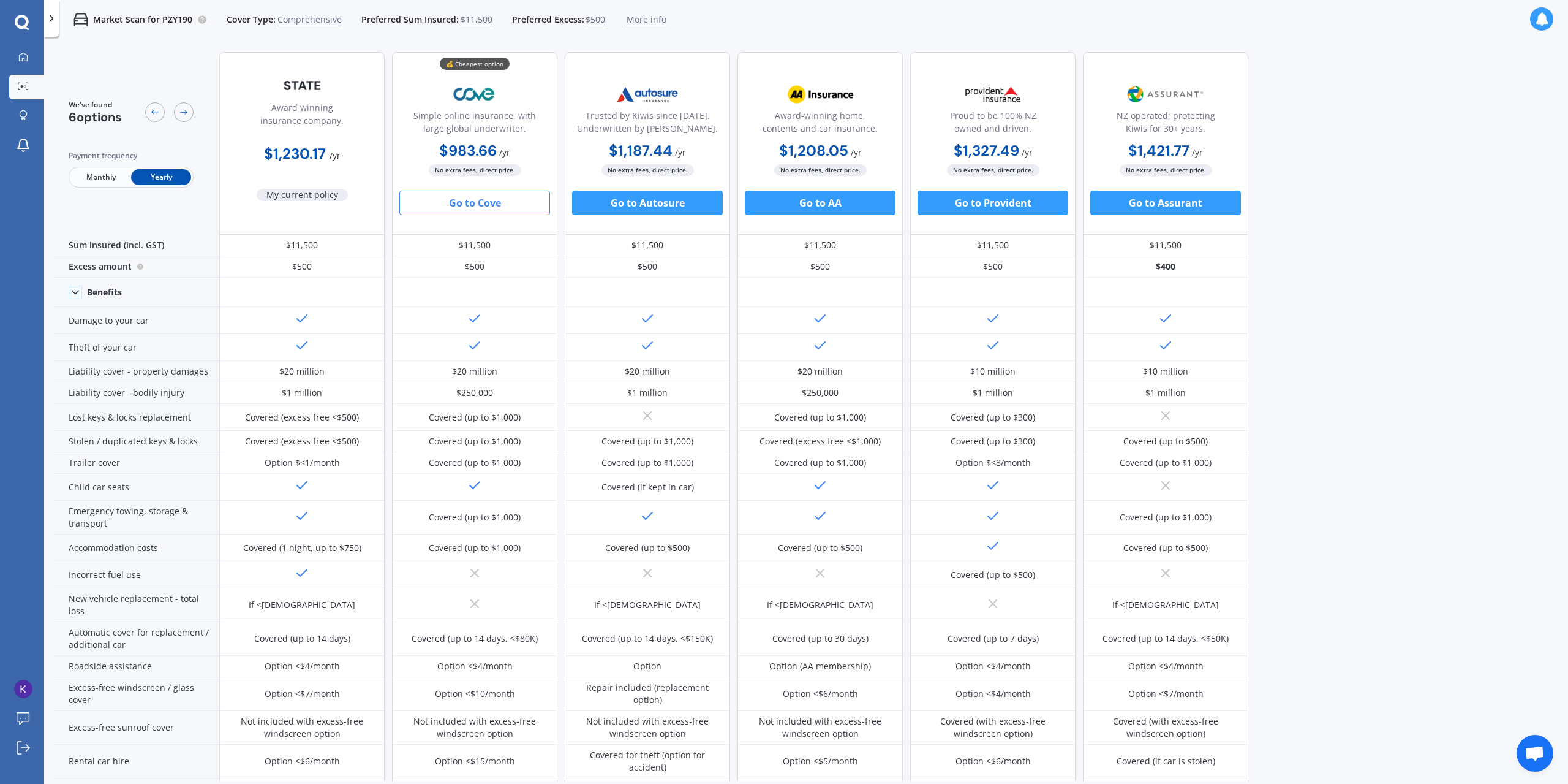
click at [160, 17] on p "Market Scan for PZY190" at bounding box center [142, 19] width 99 height 12
click at [296, 19] on span "Comprehensive" at bounding box center [309, 19] width 64 height 12
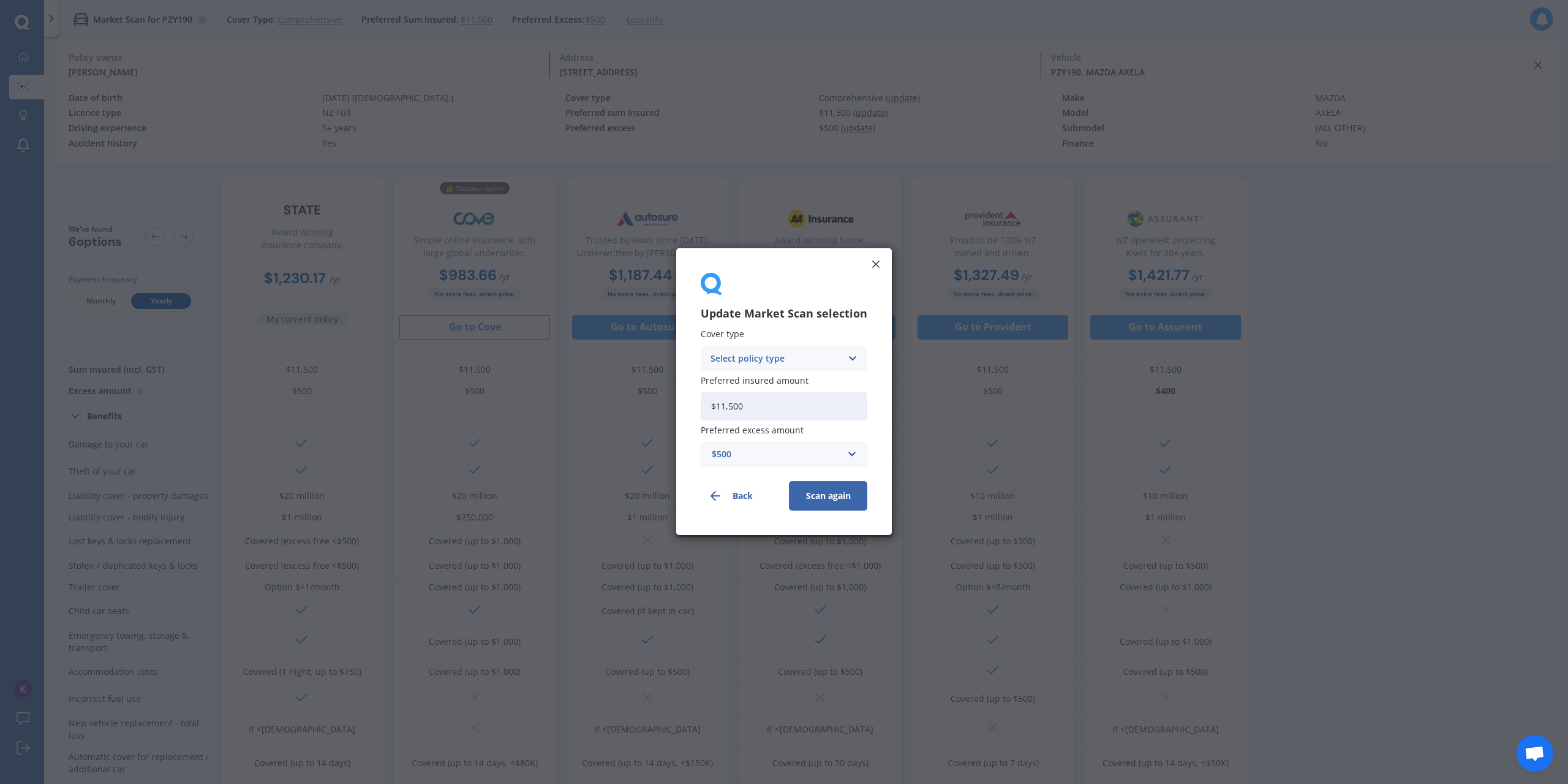
click at [877, 266] on line at bounding box center [876, 264] width 6 height 6
